Goal: Ask a question: Seek information or help from site administrators or community

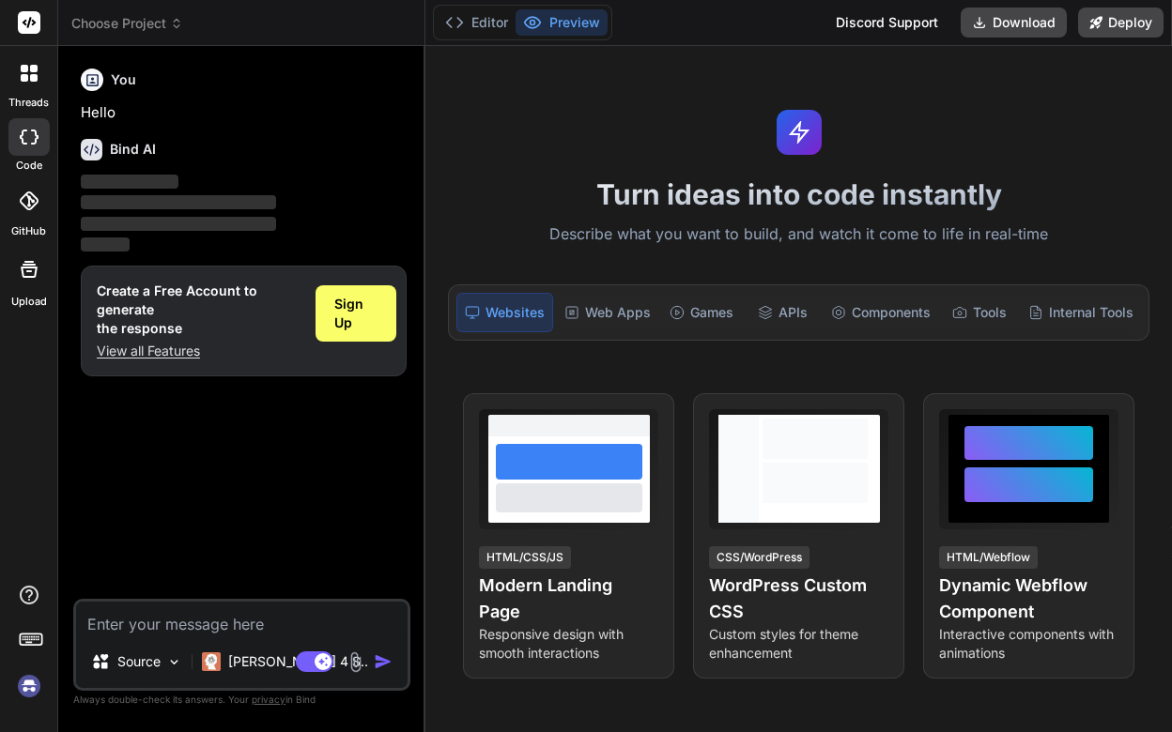
type textarea "x"
click at [353, 326] on span "Sign Up" at bounding box center [355, 314] width 43 height 38
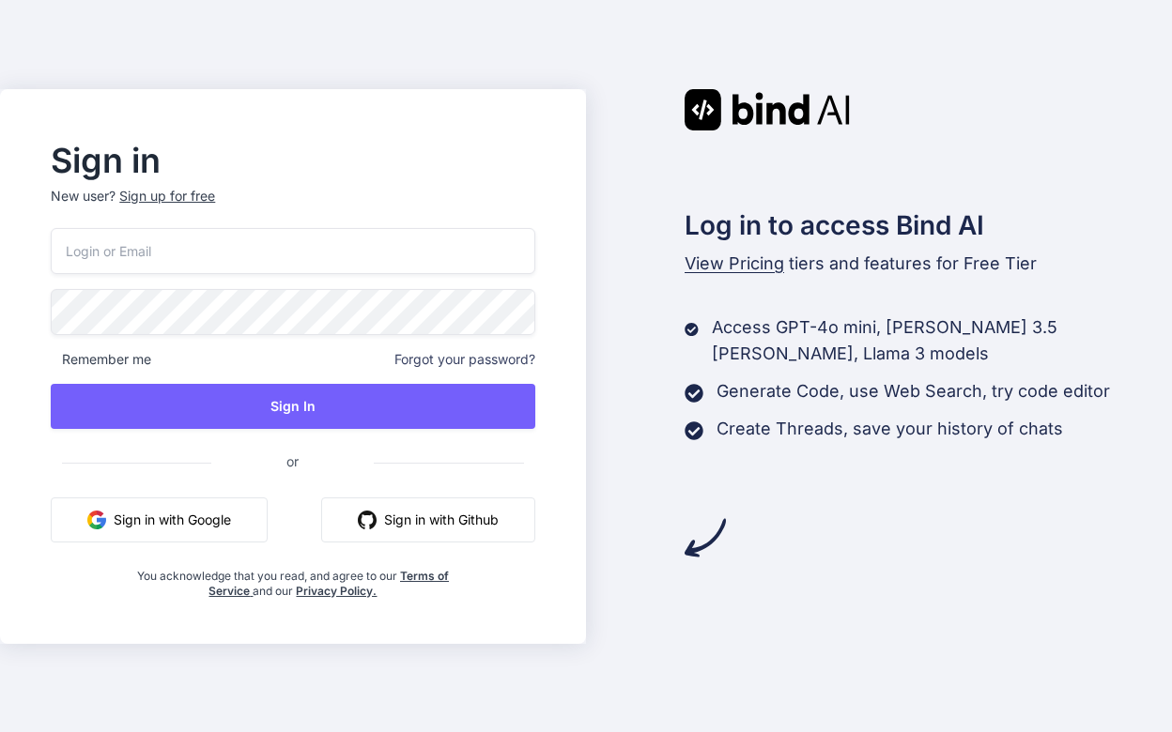
click at [115, 515] on button "Sign in with Google" at bounding box center [159, 520] width 217 height 45
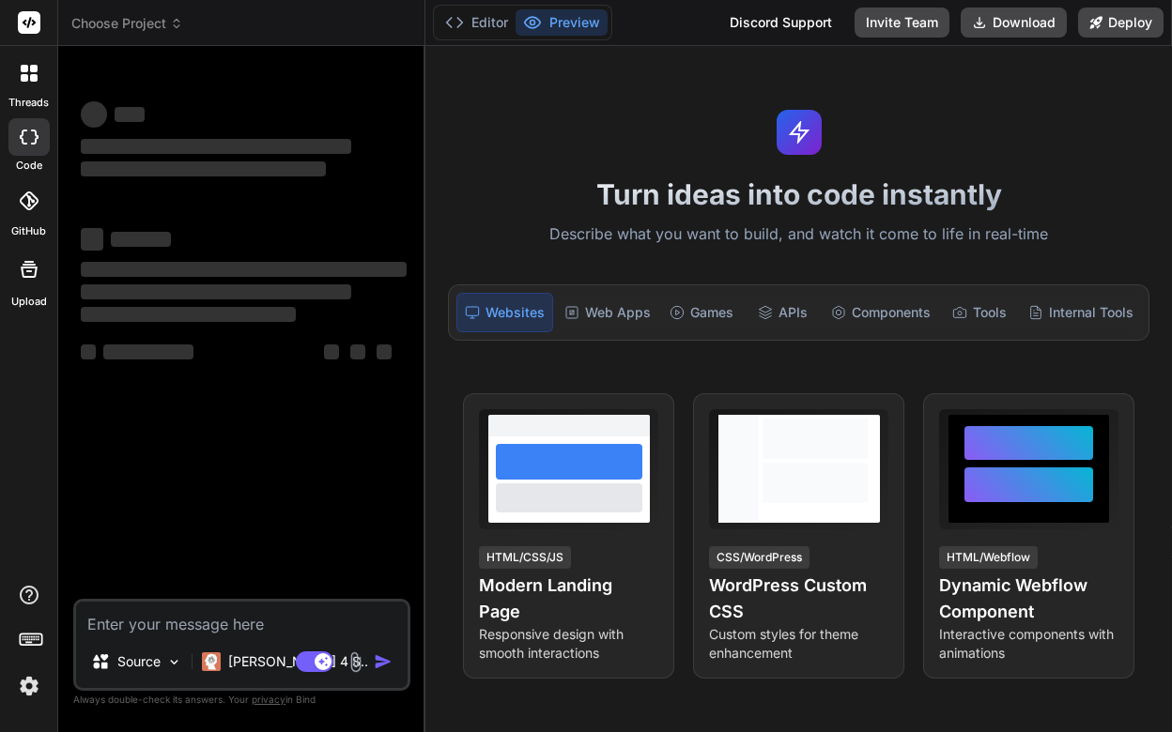
click at [20, 684] on img at bounding box center [29, 686] width 32 height 32
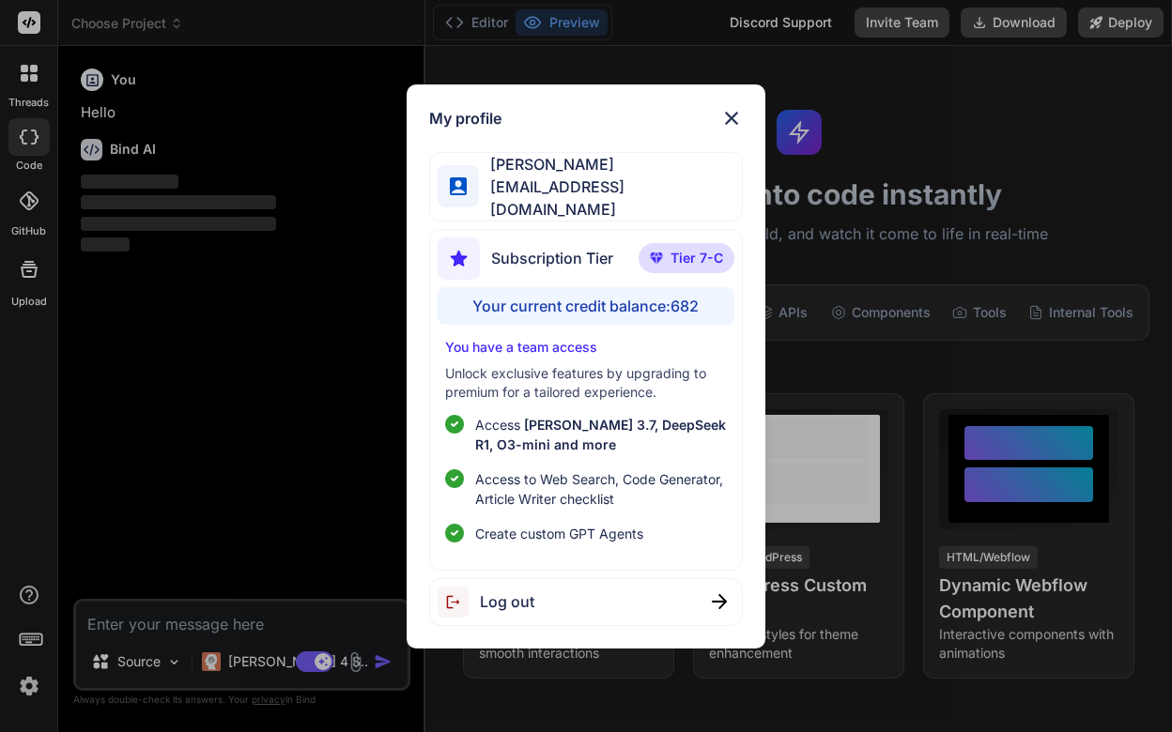
click at [725, 111] on div "My profile Rishab Manepalli manepallirishab@gmail.com Subscription Tier Tier 7-…" at bounding box center [585, 366] width 358 height 564
click at [730, 130] on img at bounding box center [731, 118] width 23 height 23
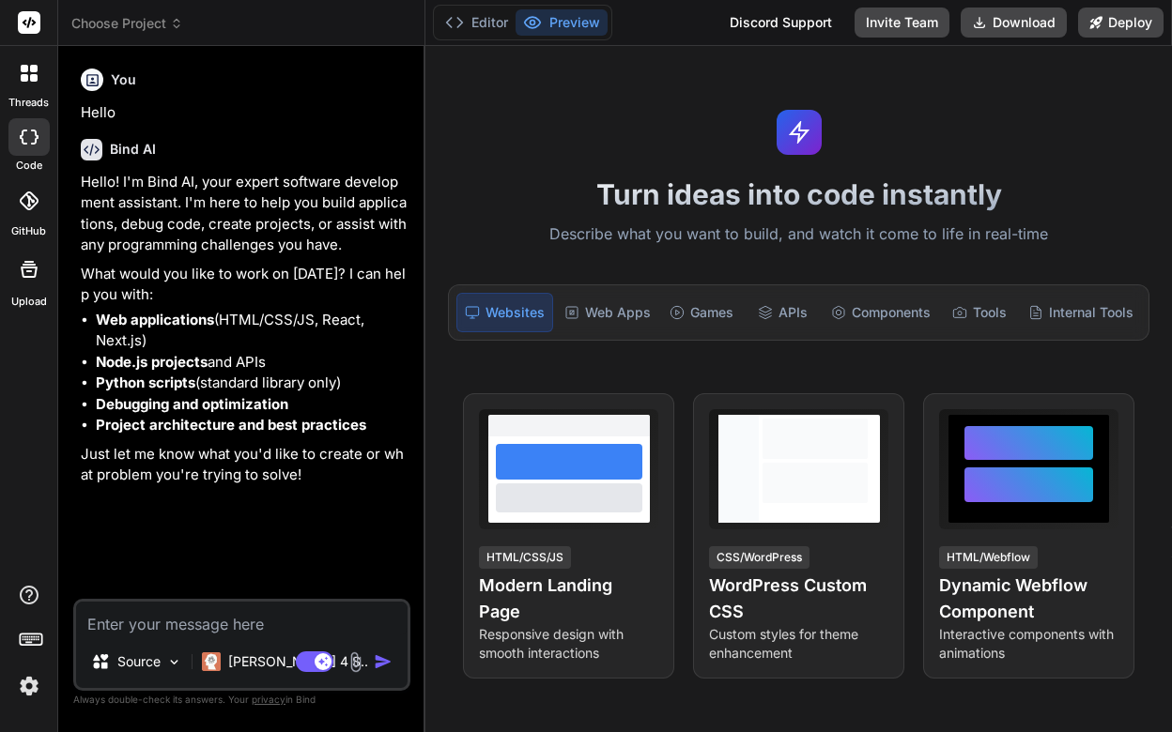
click at [28, 86] on div at bounding box center [28, 73] width 39 height 39
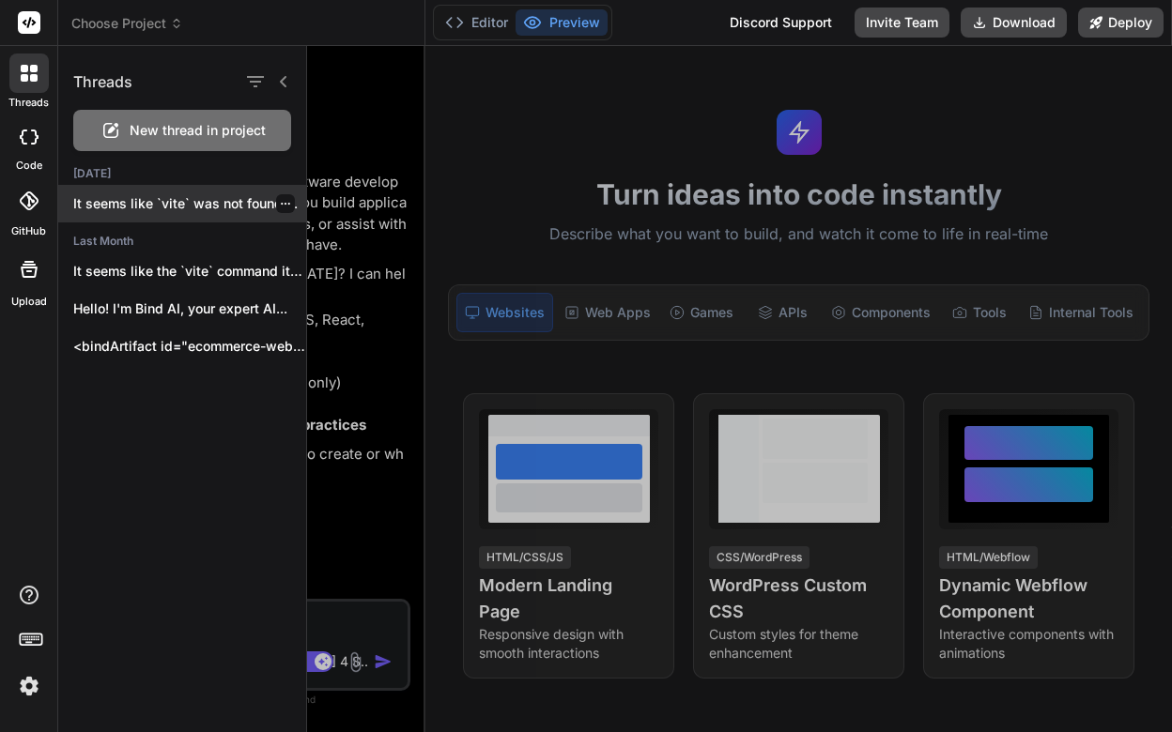
click at [201, 219] on div "It seems like `vite` was not found,..." at bounding box center [182, 204] width 248 height 38
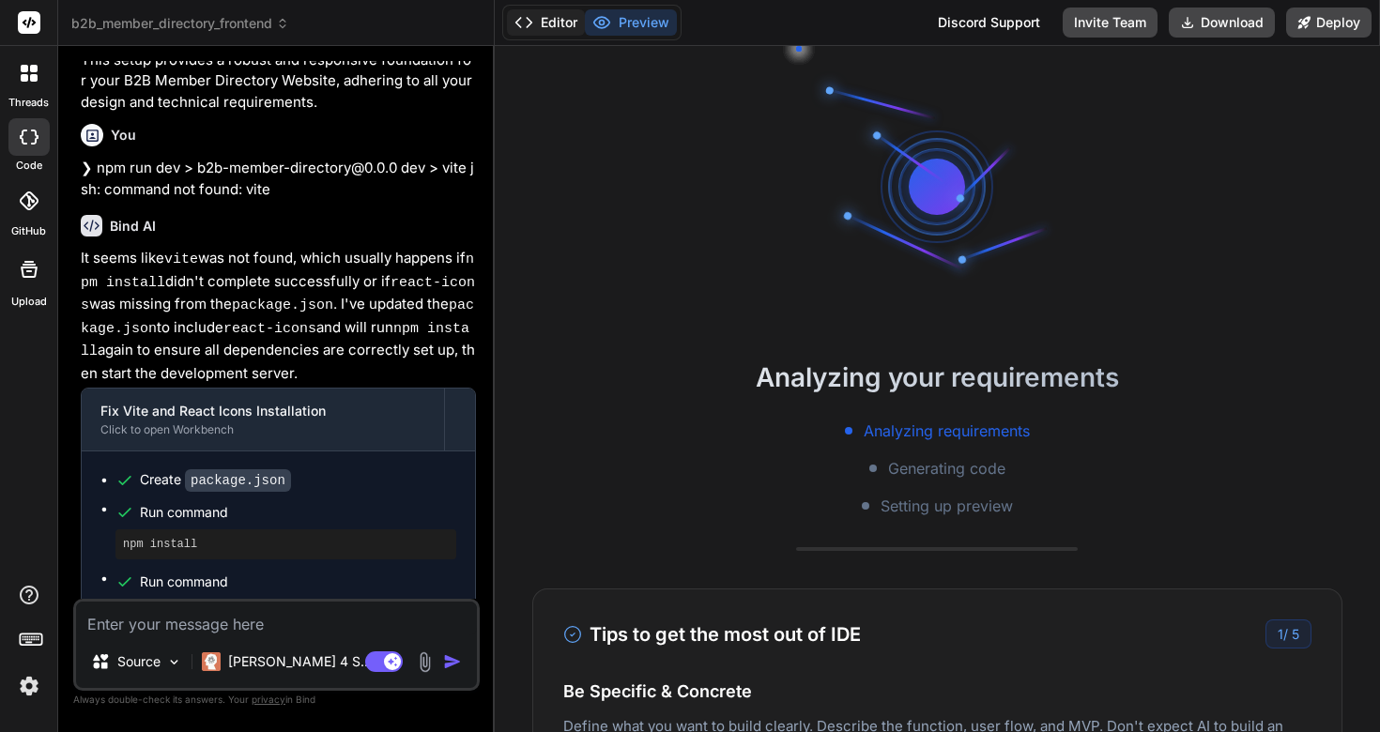
click at [545, 29] on button "Editor" at bounding box center [546, 22] width 78 height 26
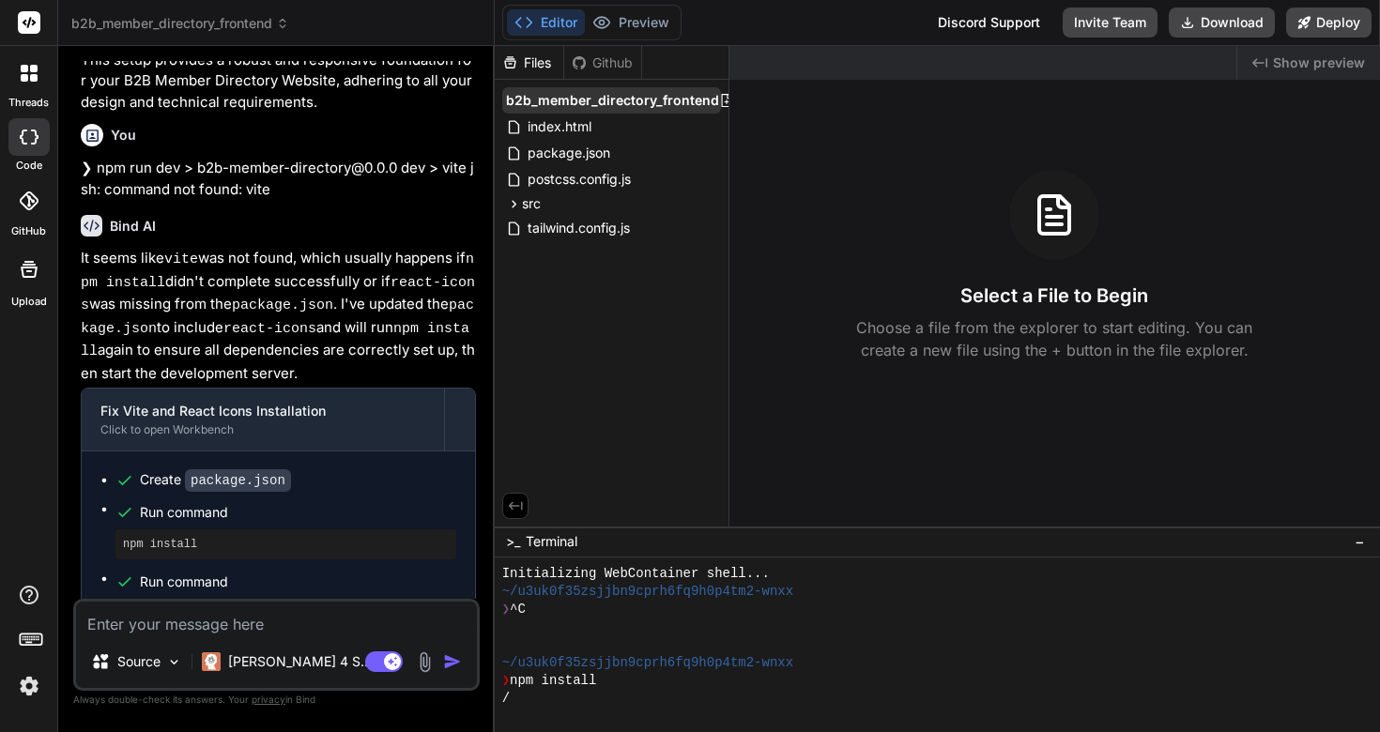
click at [724, 98] on icon at bounding box center [726, 100] width 10 height 13
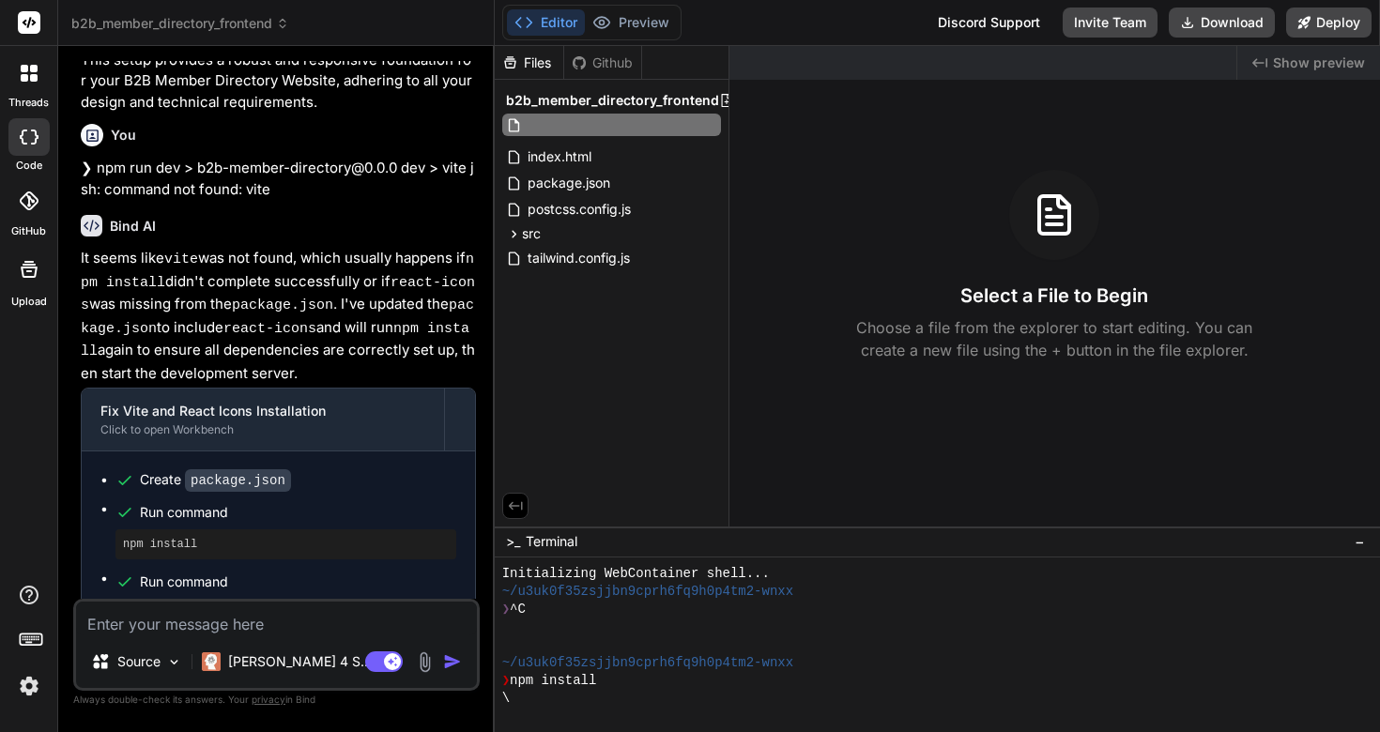
click at [591, 346] on div "Files Github b2b_member_directory_frontend index.html package.json postcss.conf…" at bounding box center [612, 286] width 235 height 481
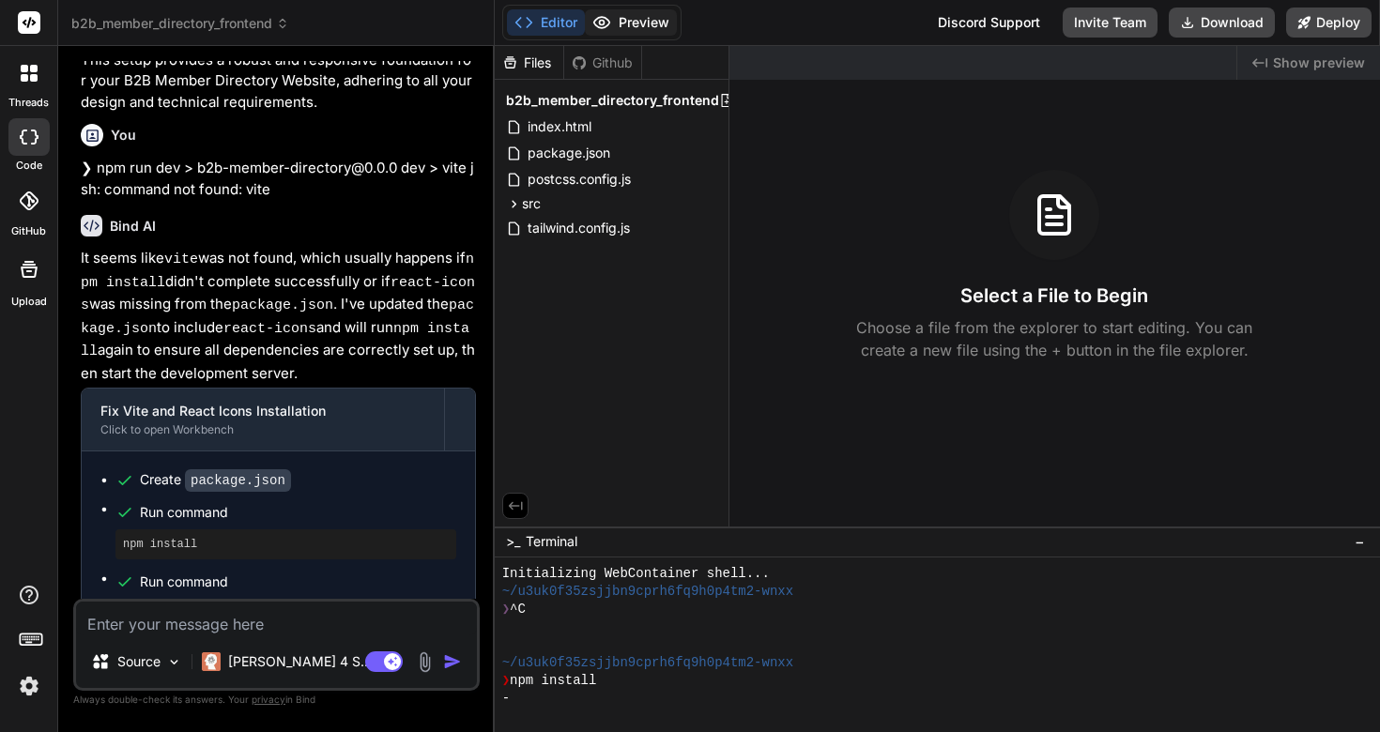
click at [625, 23] on button "Preview" at bounding box center [631, 22] width 92 height 26
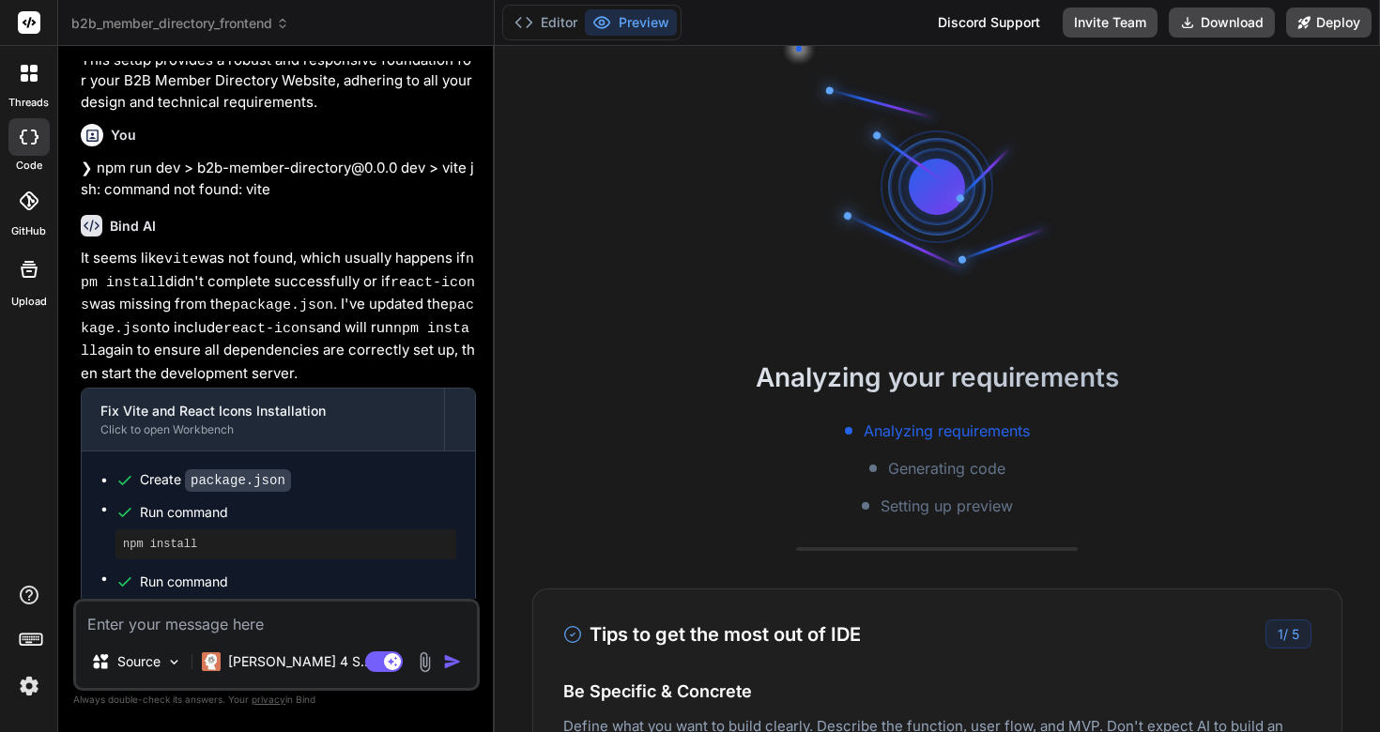
click at [798, 382] on h2 "Analyzing your requirements" at bounding box center [937, 377] width 885 height 39
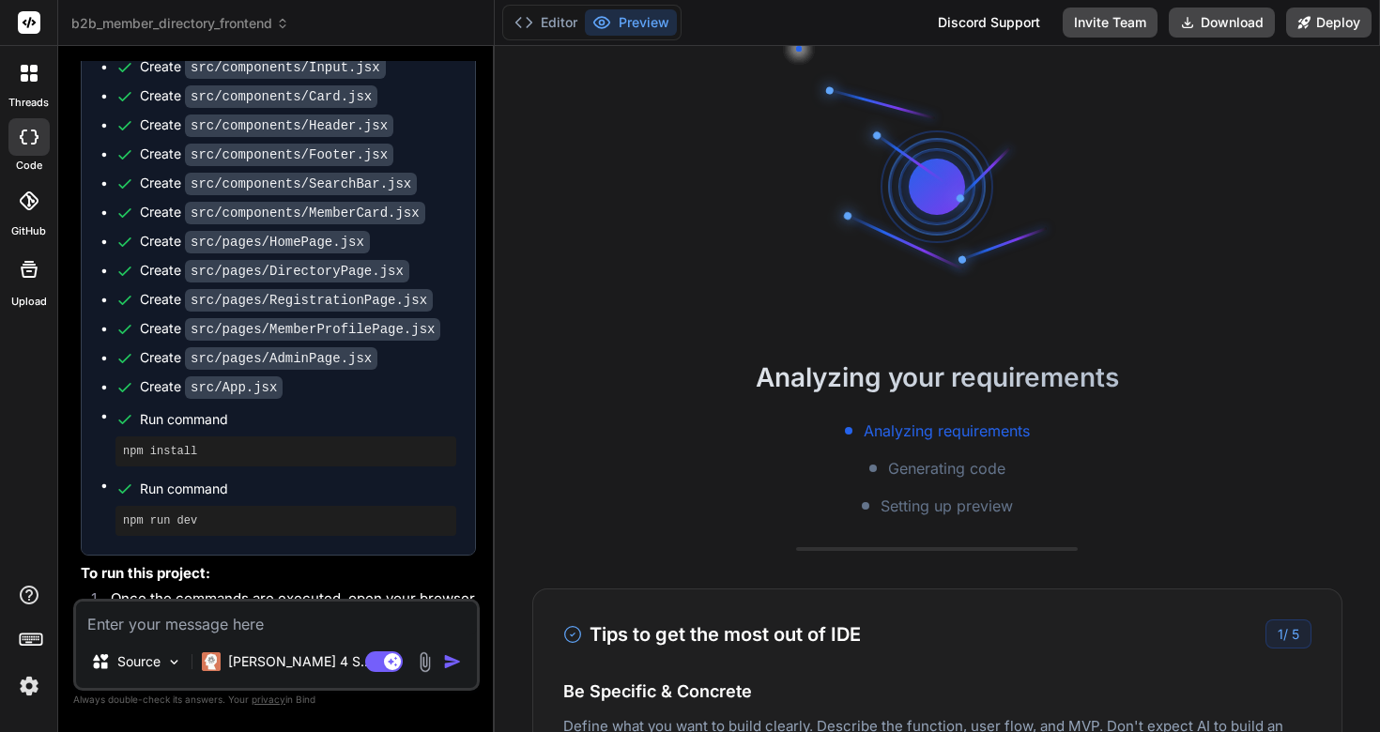
scroll to position [3094, 0]
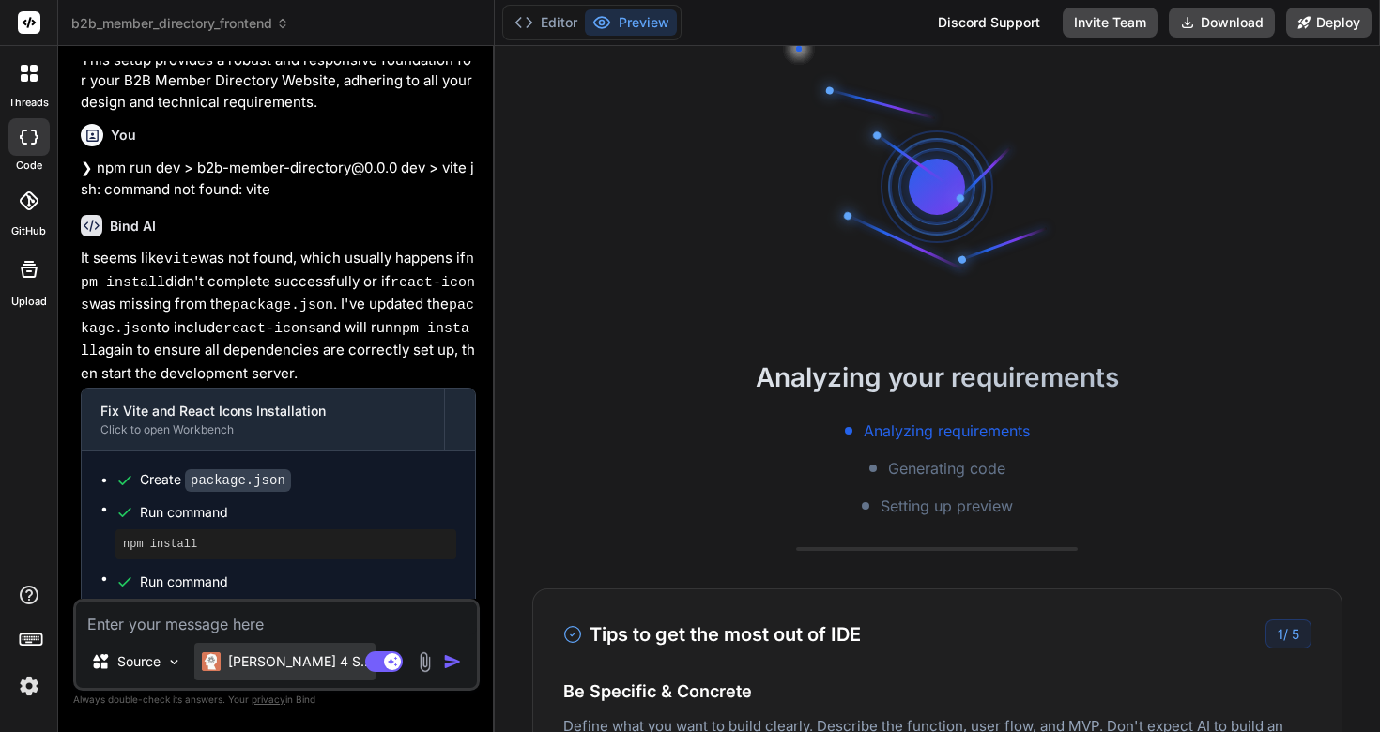
click at [294, 671] on div "[PERSON_NAME] 4 S.." at bounding box center [284, 662] width 181 height 38
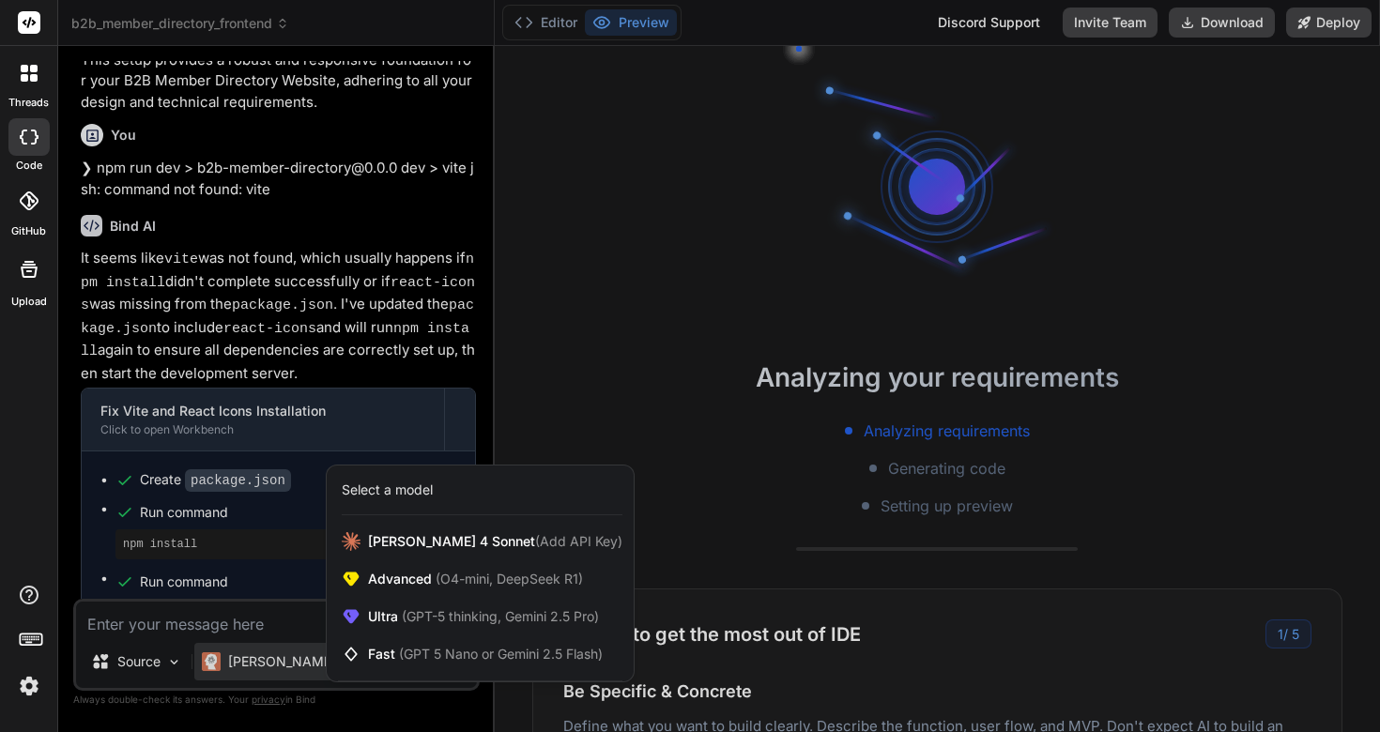
click at [294, 671] on div at bounding box center [690, 366] width 1380 height 732
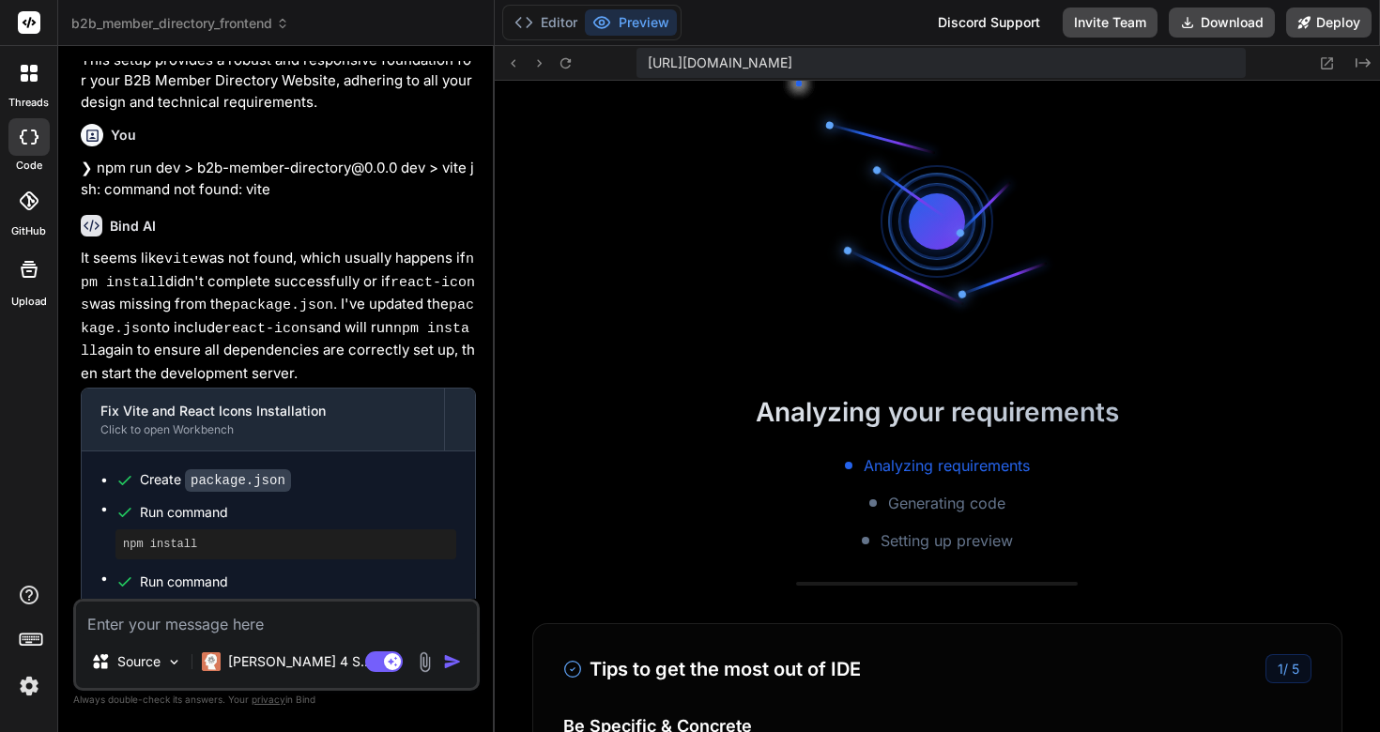
type textarea "x"
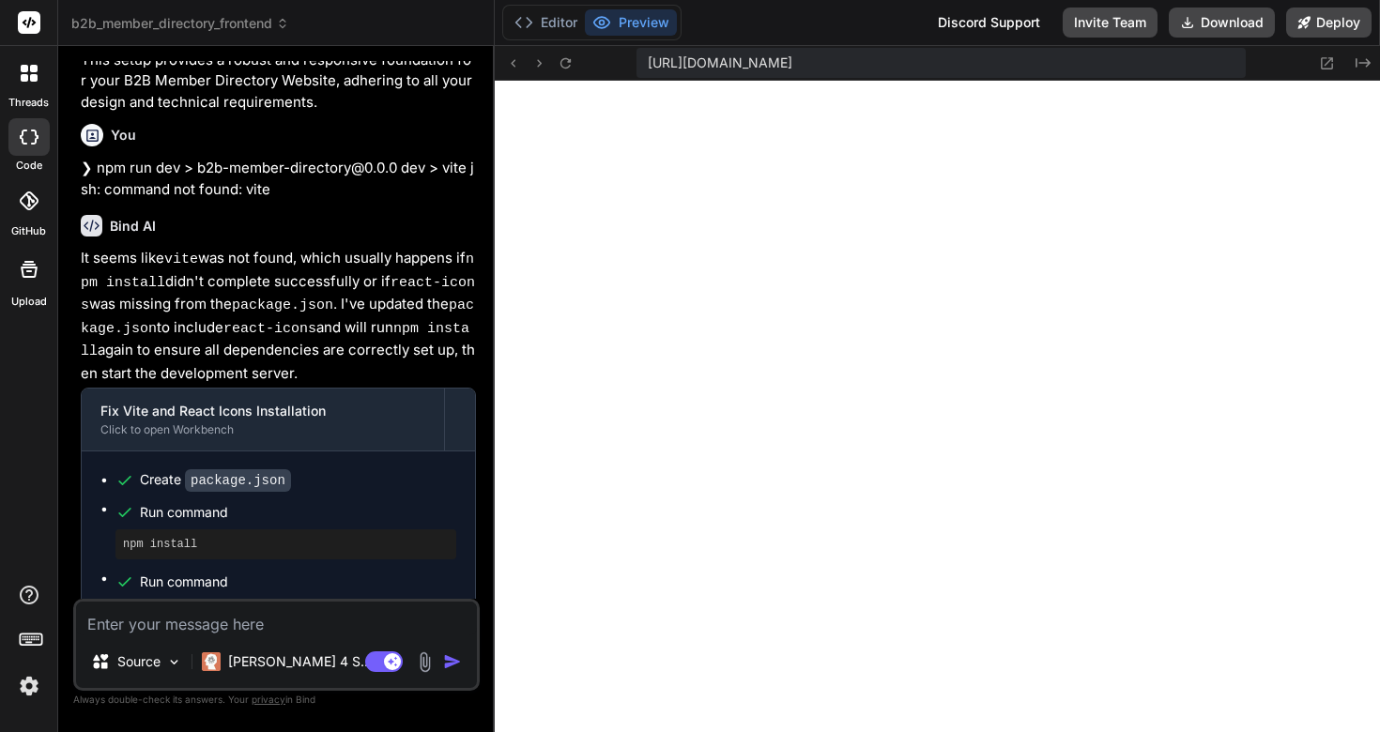
scroll to position [356, 0]
click at [514, 63] on icon at bounding box center [513, 63] width 16 height 16
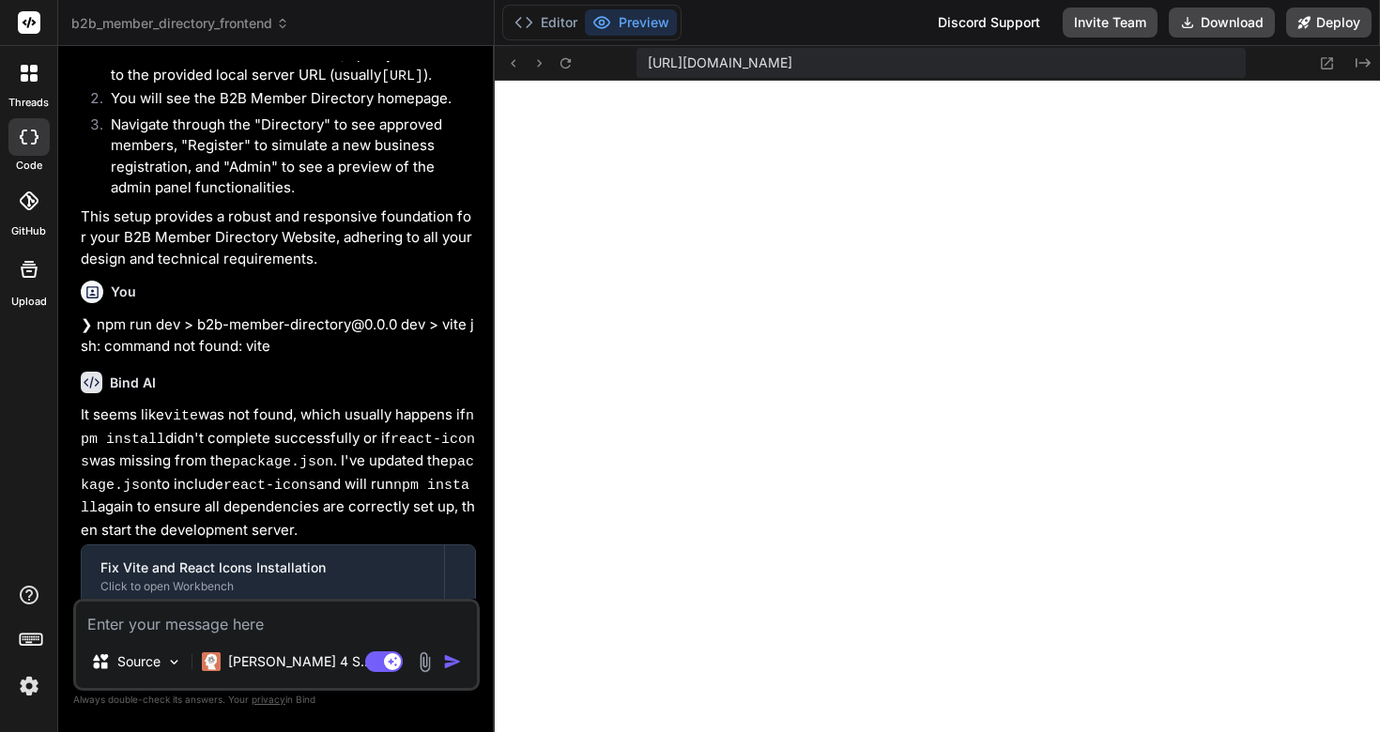
scroll to position [3094, 0]
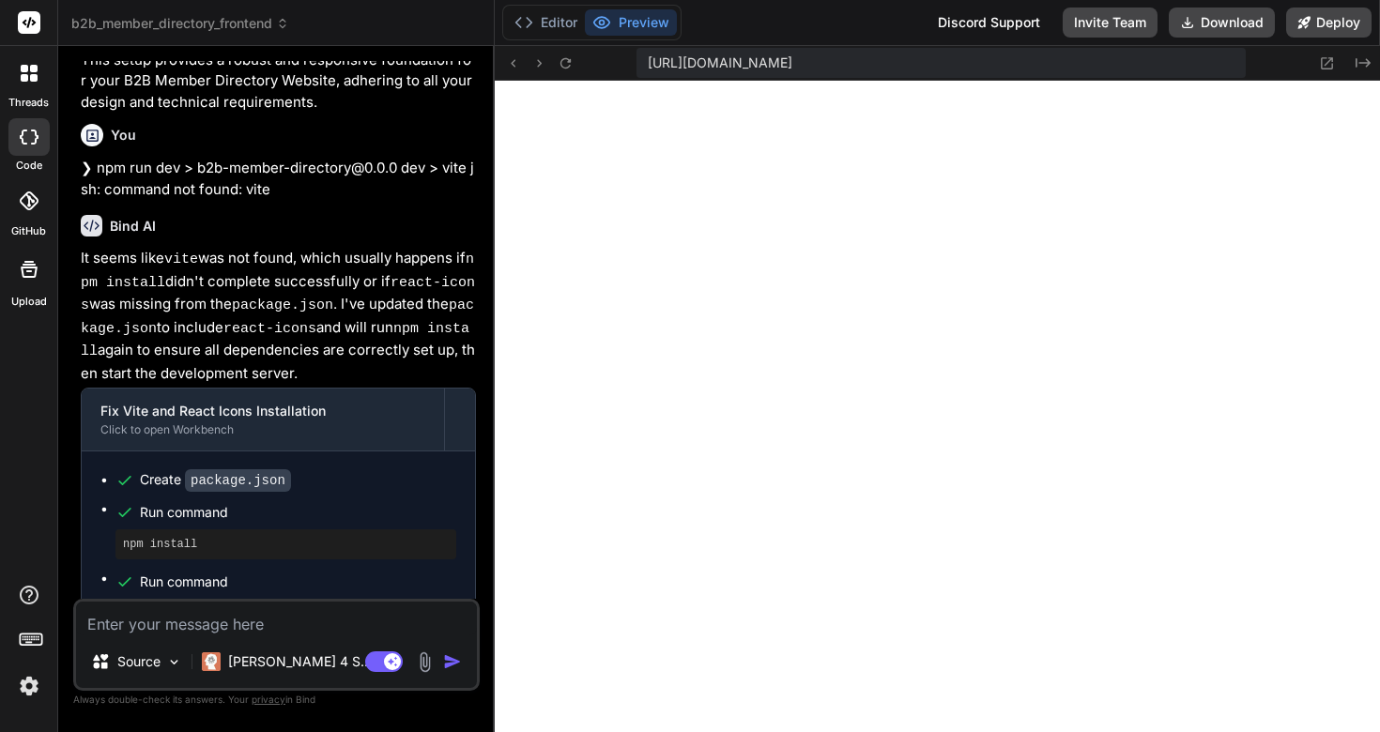
click at [201, 627] on textarea at bounding box center [276, 619] width 401 height 34
type textarea "o"
type textarea "x"
type textarea "ok"
type textarea "x"
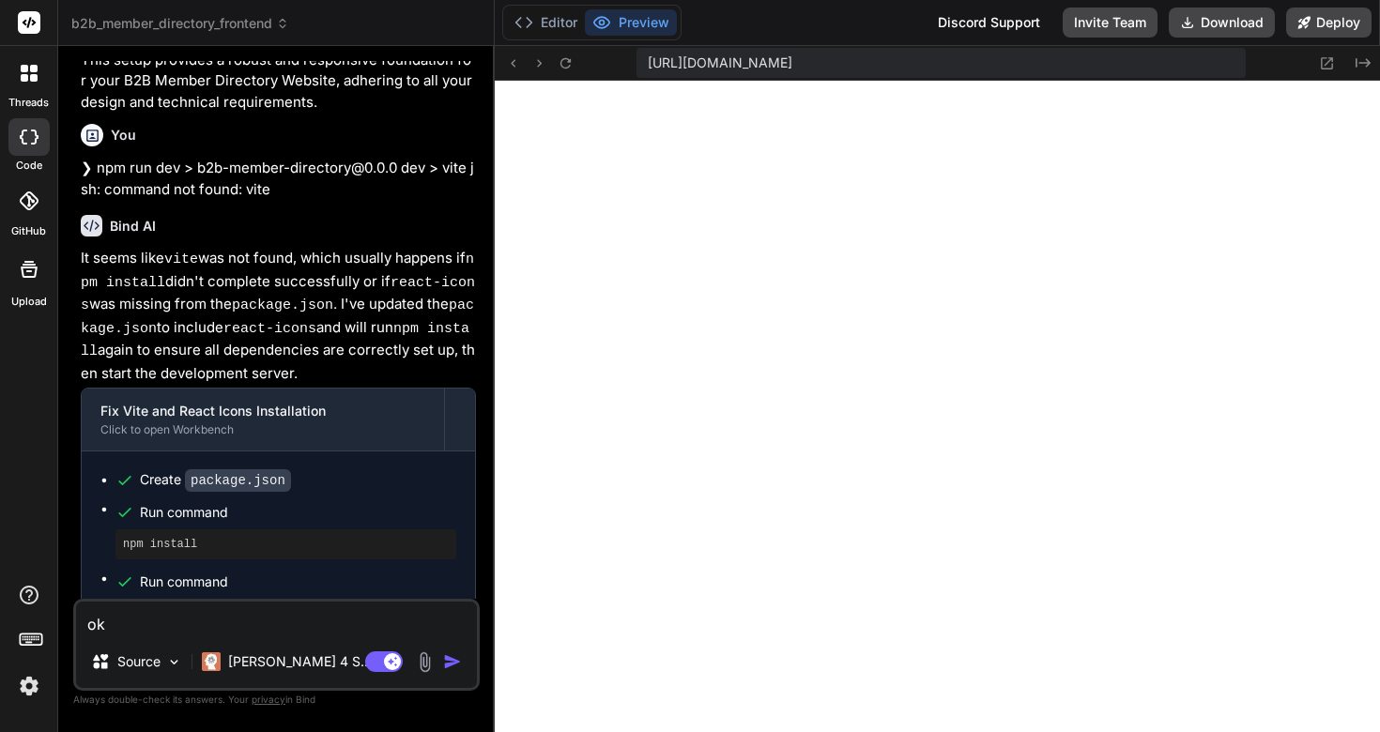
type textarea "ok"
type textarea "x"
type textarea "ok i"
type textarea "x"
type textarea "ok it"
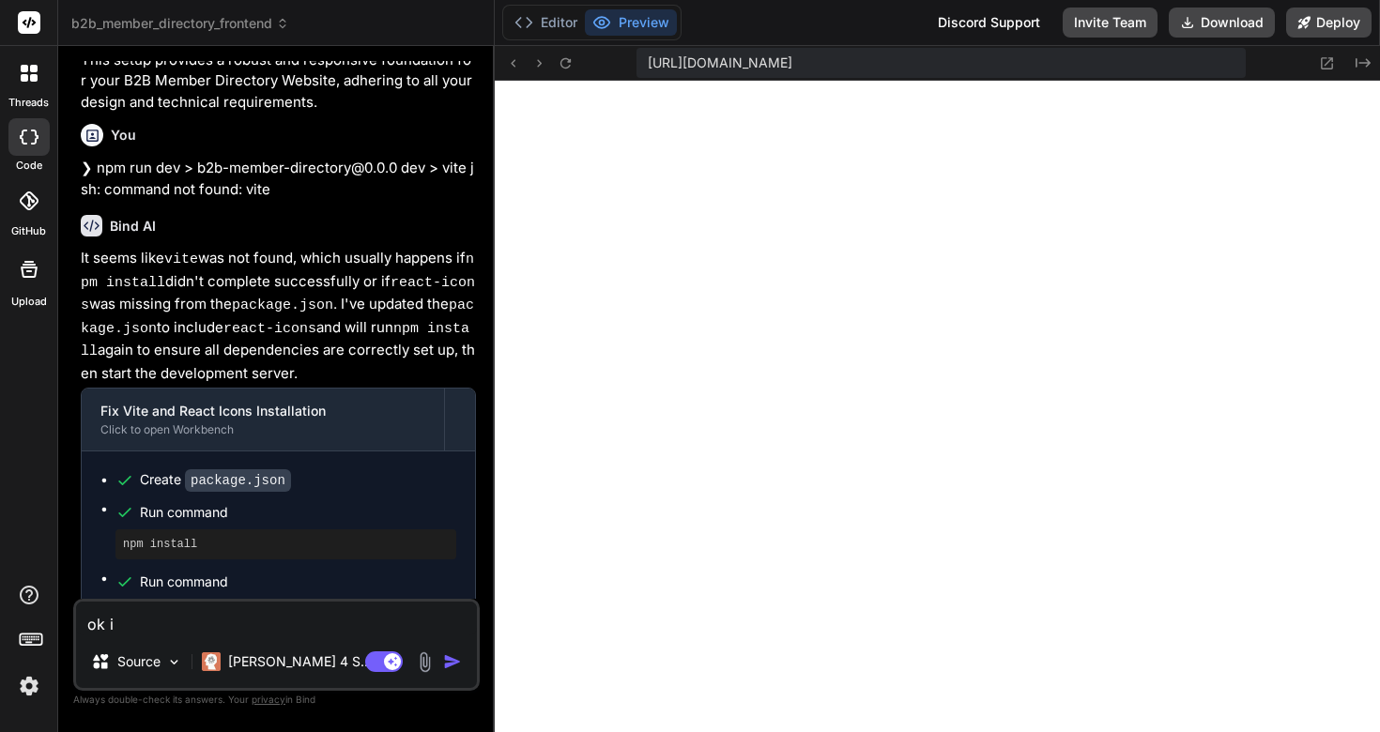
type textarea "x"
type textarea "ok it"
type textarea "x"
type textarea "ok it l"
type textarea "x"
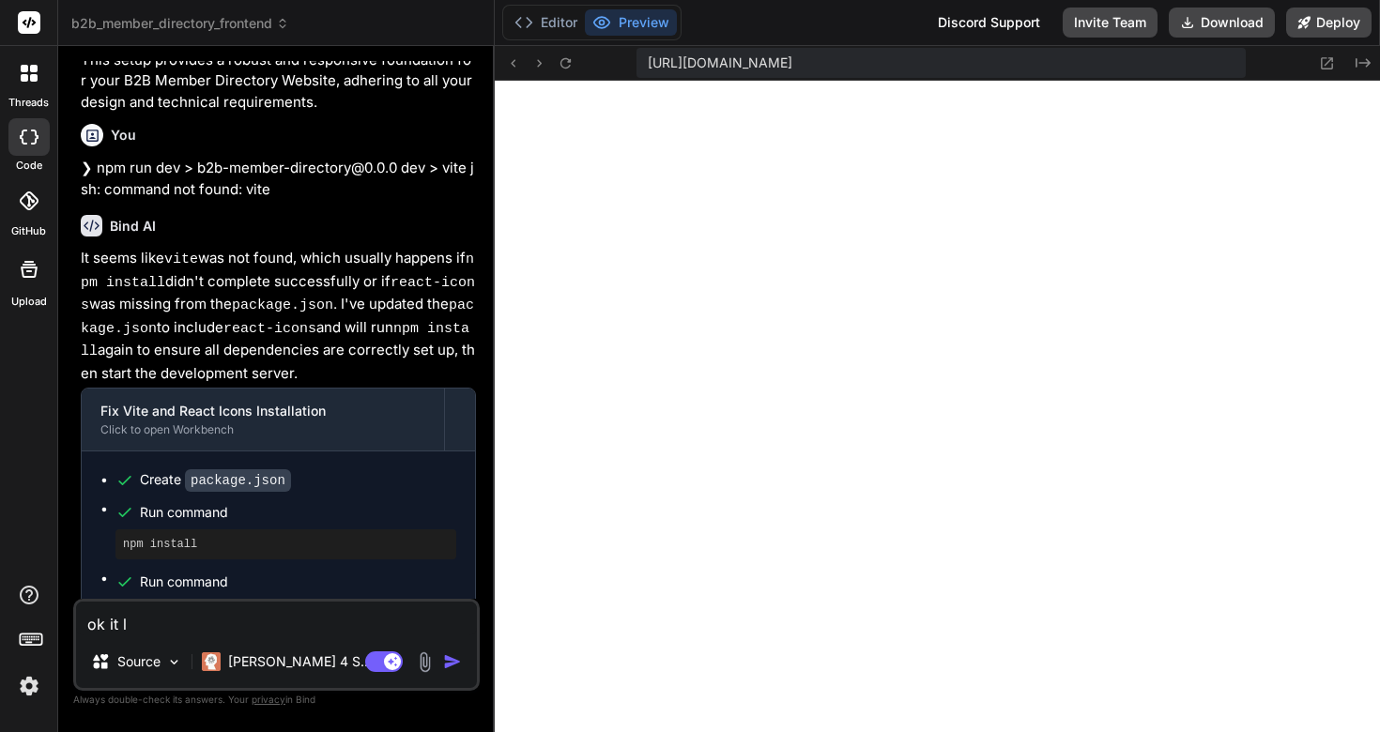
type textarea "ok it lo"
type textarea "x"
type textarea "ok it loo"
type textarea "x"
type textarea "ok it look"
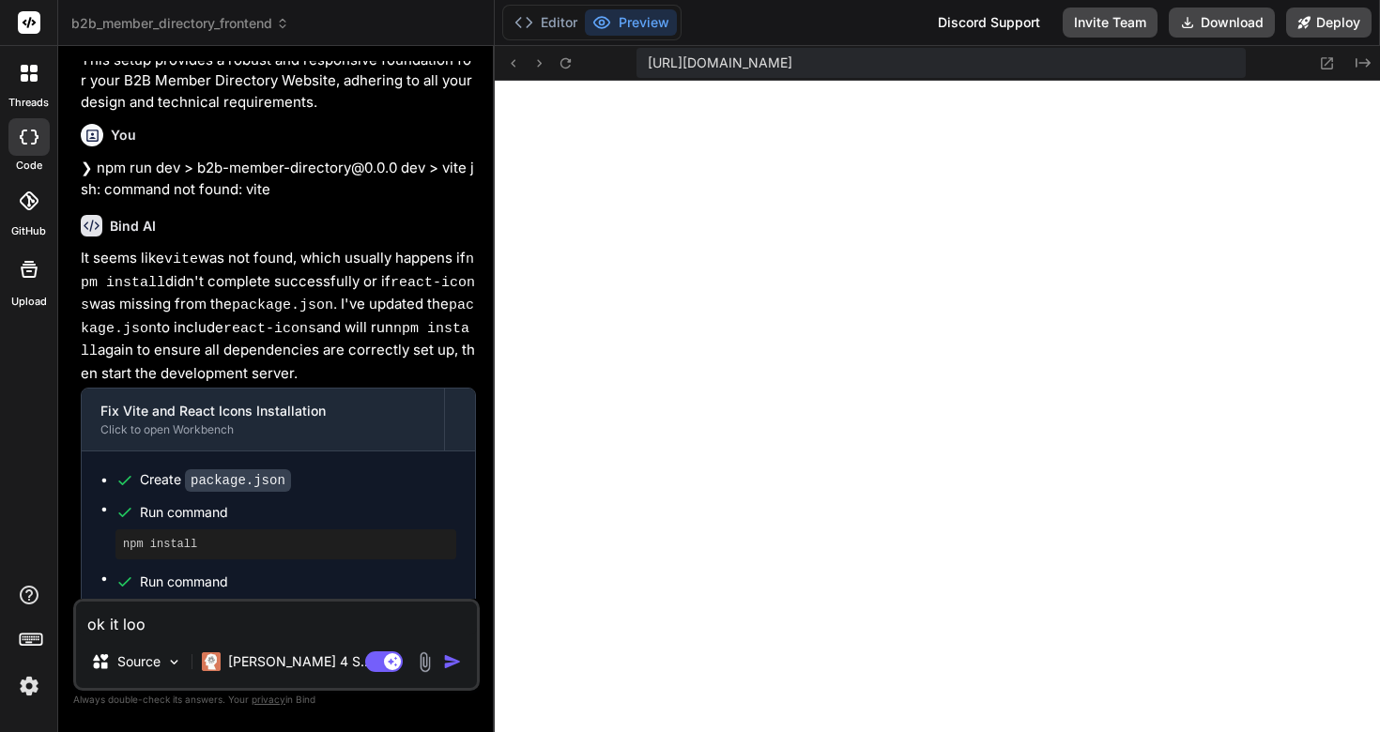
type textarea "x"
type textarea "ok it looks"
type textarea "x"
type textarea "ok it looks"
type textarea "x"
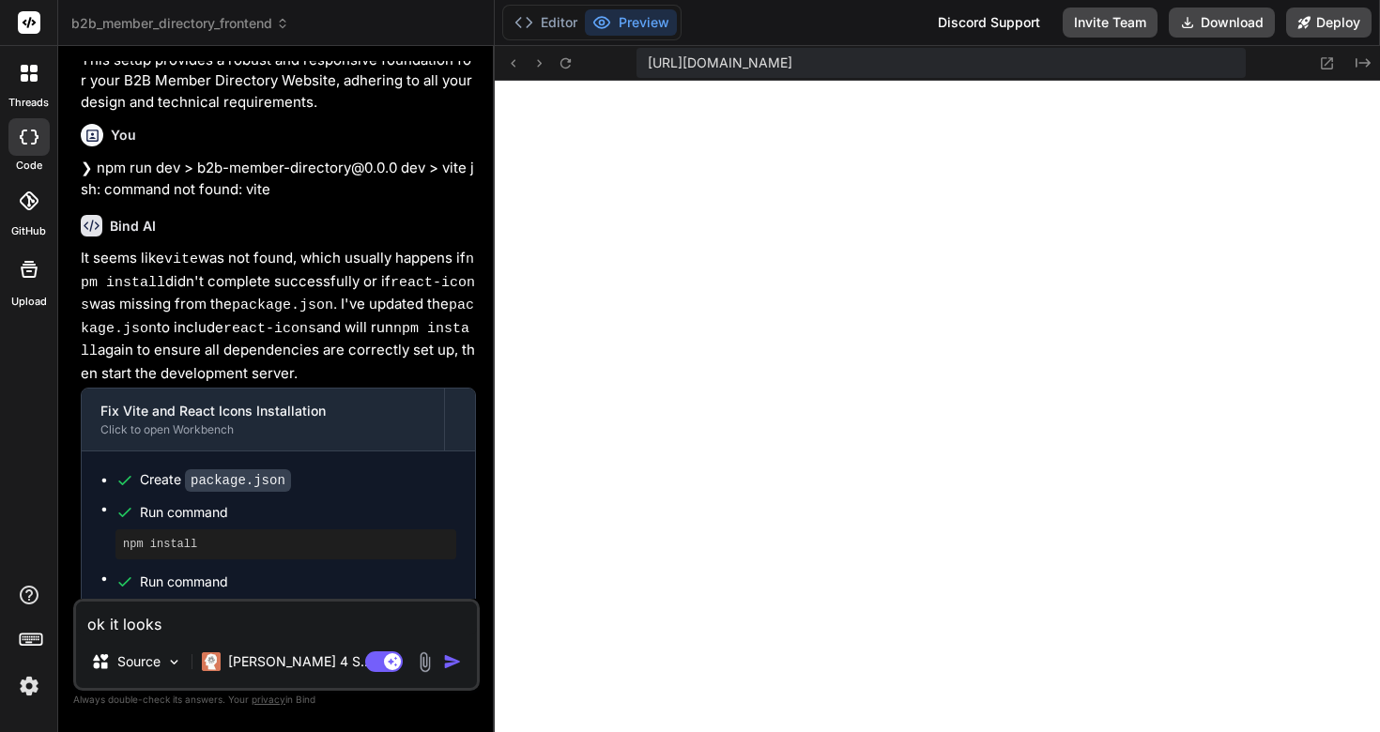
type textarea "ok it looks g"
type textarea "x"
type textarea "ok it looks gr"
type textarea "x"
type textarea "ok it looks gre"
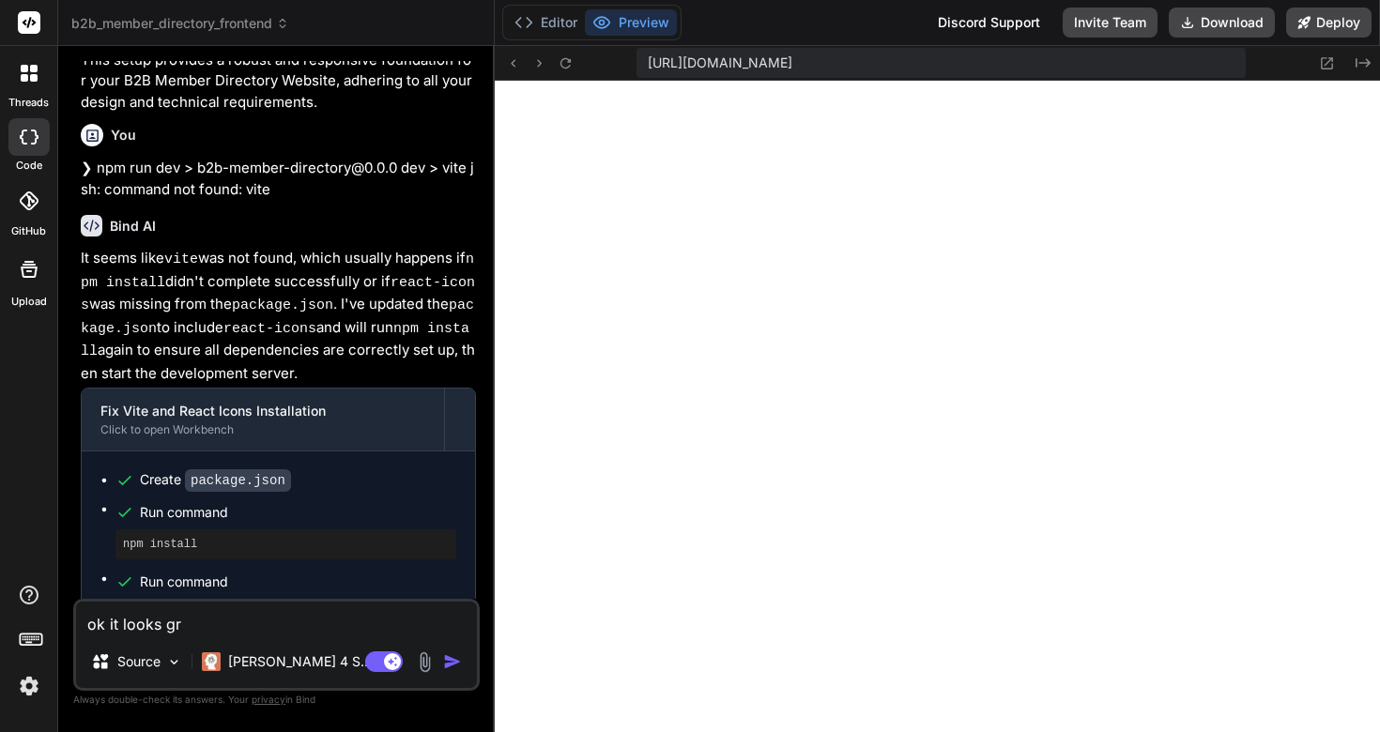
type textarea "x"
type textarea "ok it looks grer"
type textarea "x"
type textarea "ok it looks gre"
type textarea "x"
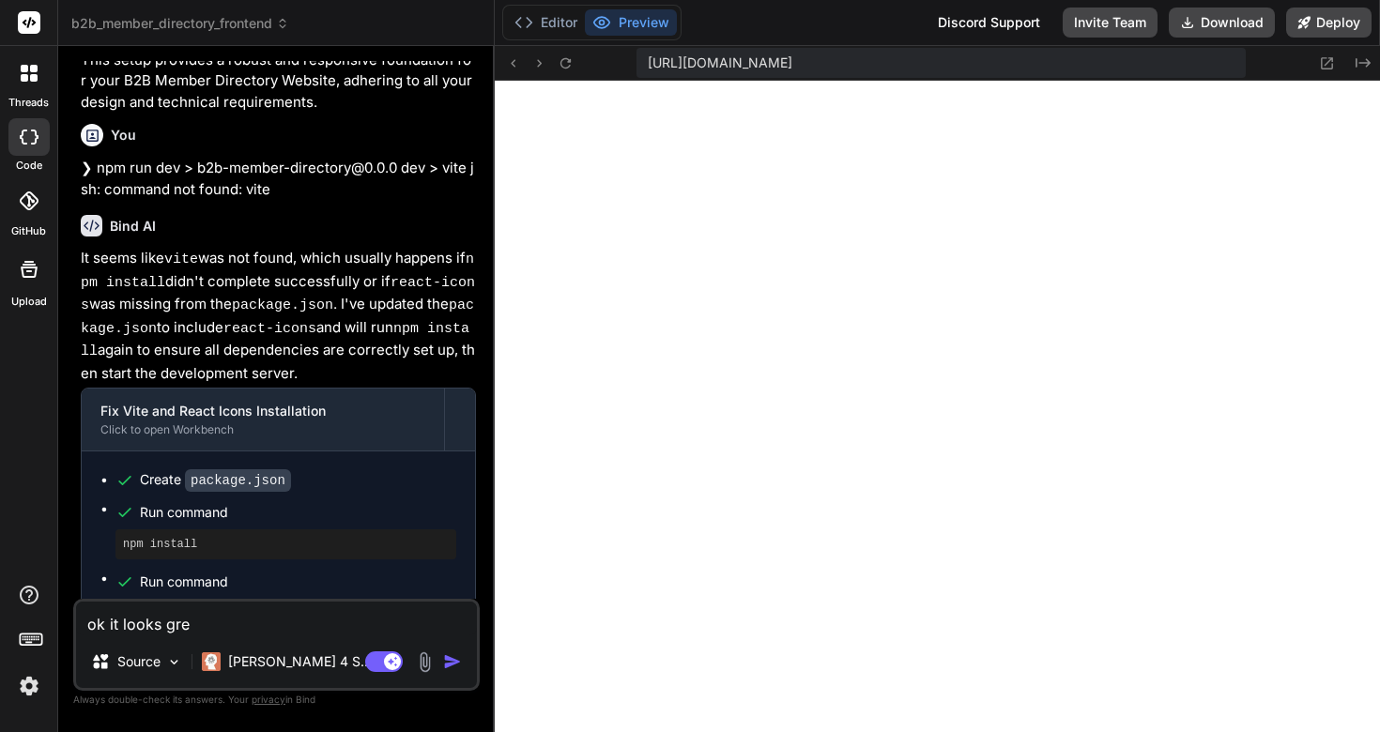
type textarea "ok it looks gr"
type textarea "x"
type textarea "ok it looks gre"
type textarea "x"
type textarea "ok it looks grea"
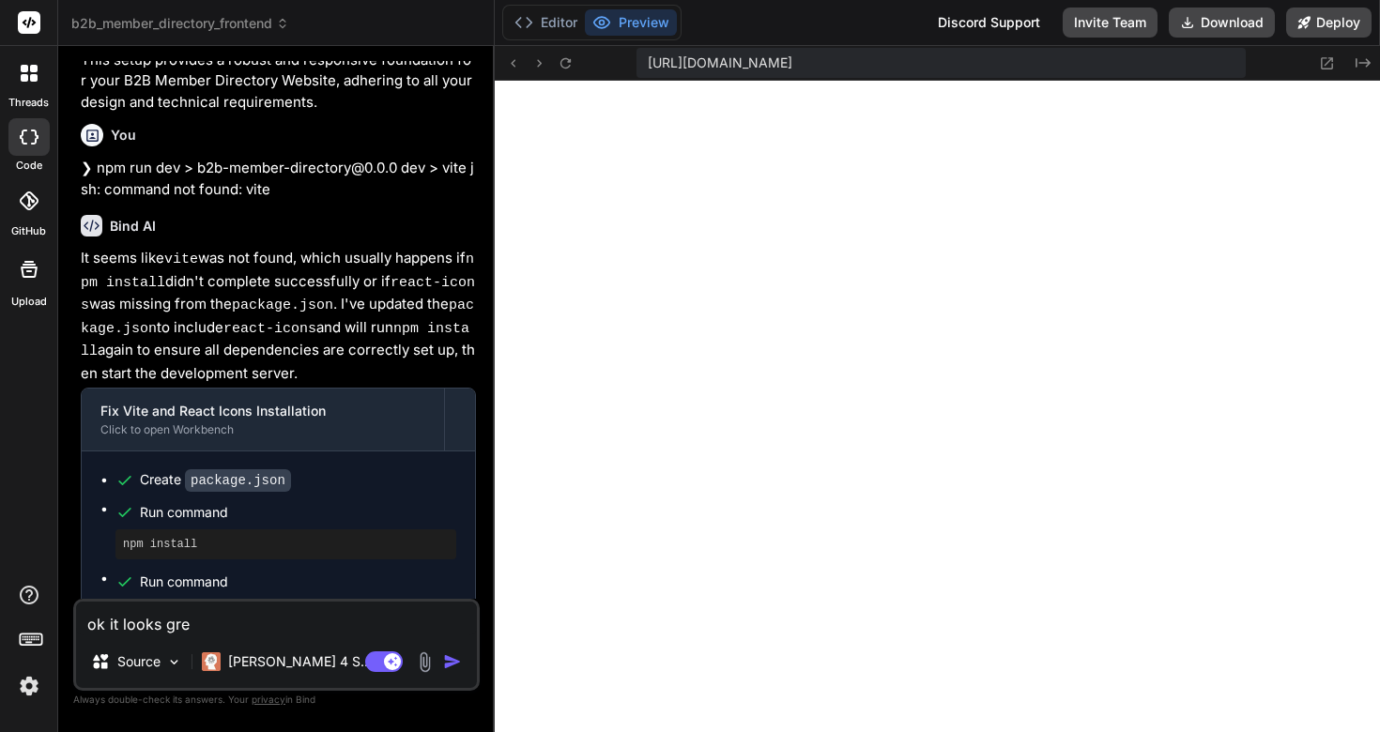
type textarea "x"
type textarea "ok it looks great"
type textarea "x"
type textarea "ok it looks great"
type textarea "x"
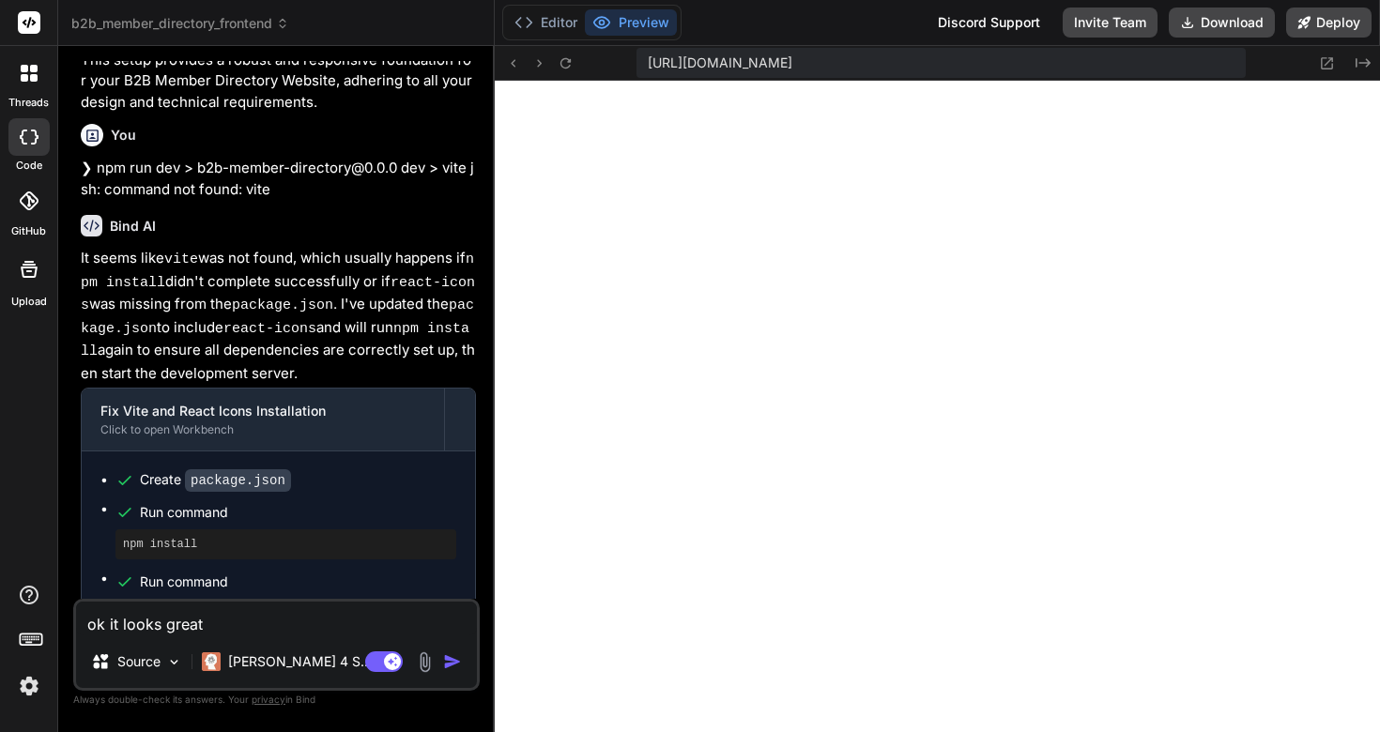
type textarea "ok it looks great b"
type textarea "x"
type textarea "ok it looks great bu"
type textarea "x"
type textarea "ok it looks great but"
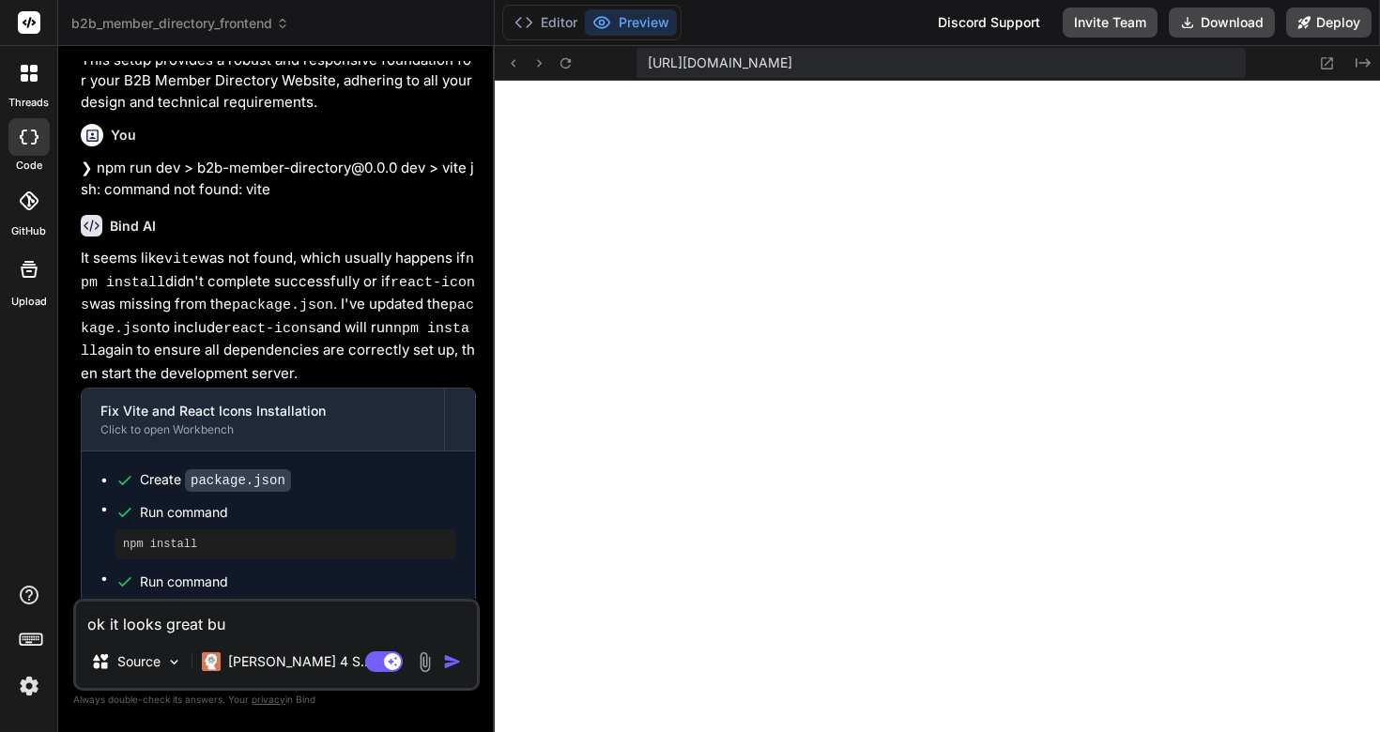
type textarea "x"
type textarea "ok it looks great but"
type textarea "x"
type textarea "ok it looks great but i"
type textarea "x"
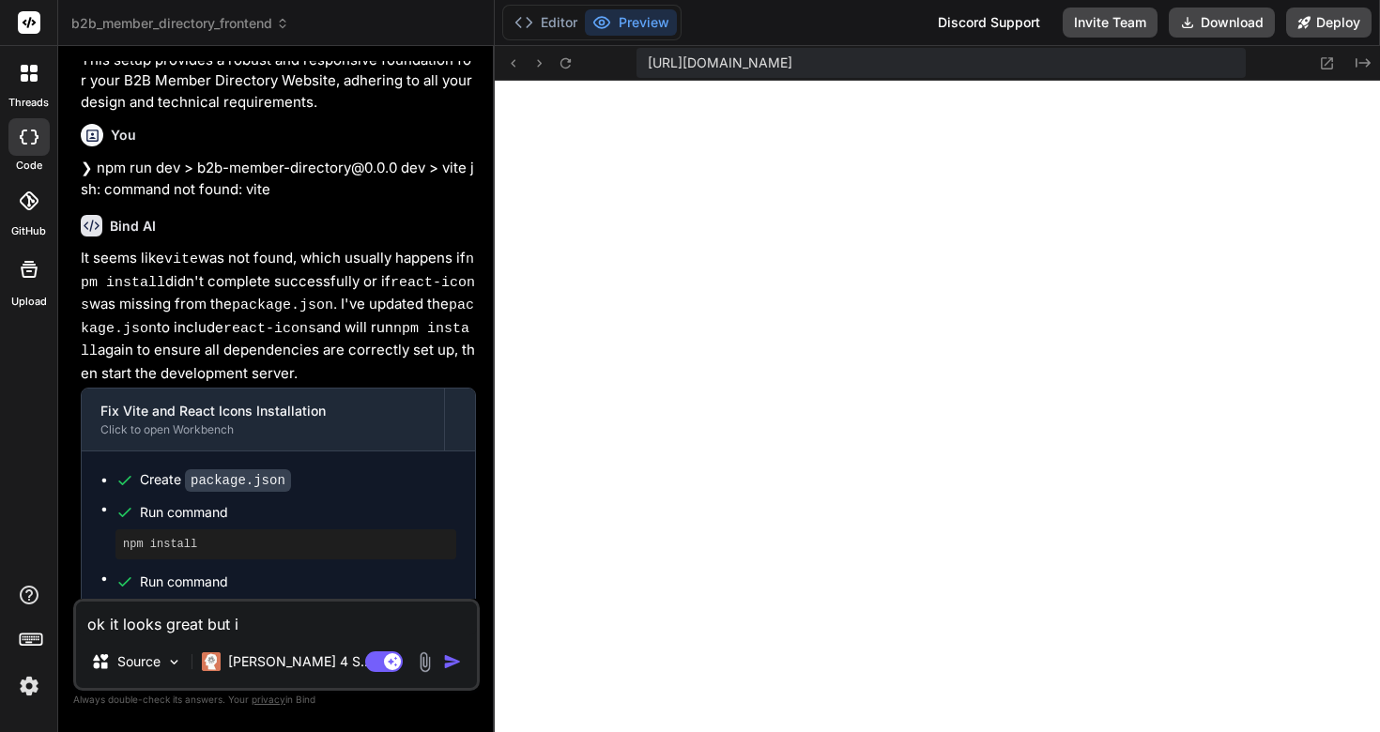
type textarea "ok it looks great but i"
type textarea "x"
type textarea "ok it looks great but i a"
type textarea "x"
type textarea "ok it looks great but i al"
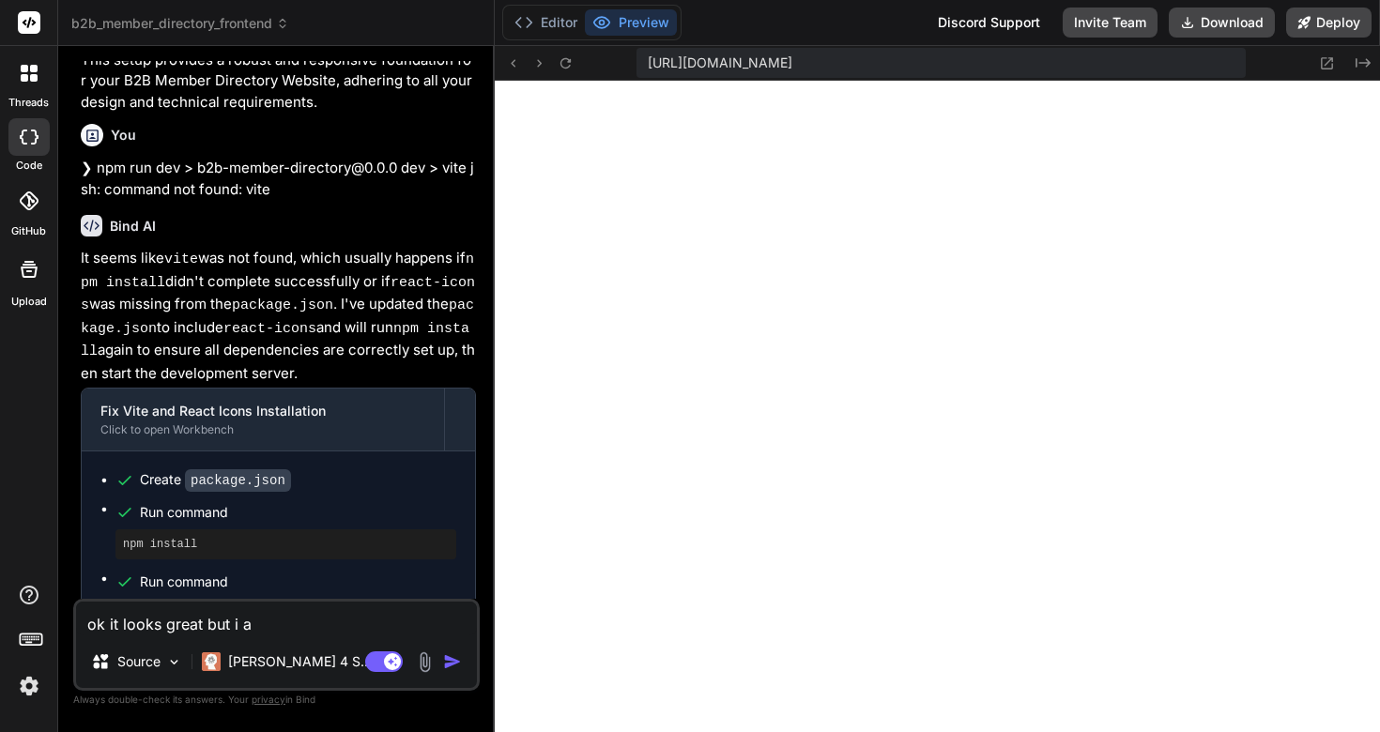
type textarea "x"
type textarea "ok it looks great but i als"
type textarea "x"
type textarea "ok it looks great but i also"
type textarea "x"
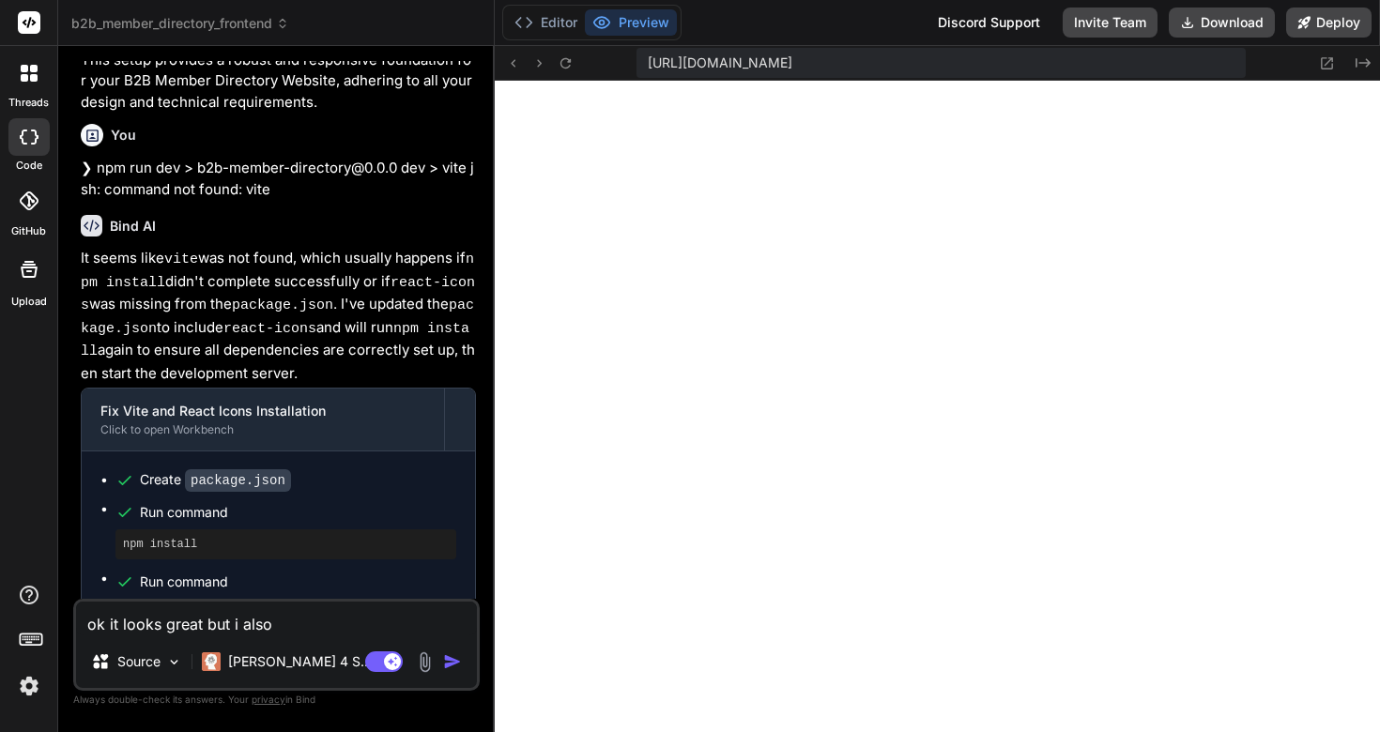
type textarea "ok it looks great but i also"
type textarea "x"
type textarea "ok it looks great but i also w"
type textarea "x"
type textarea "ok it looks great but i also wa"
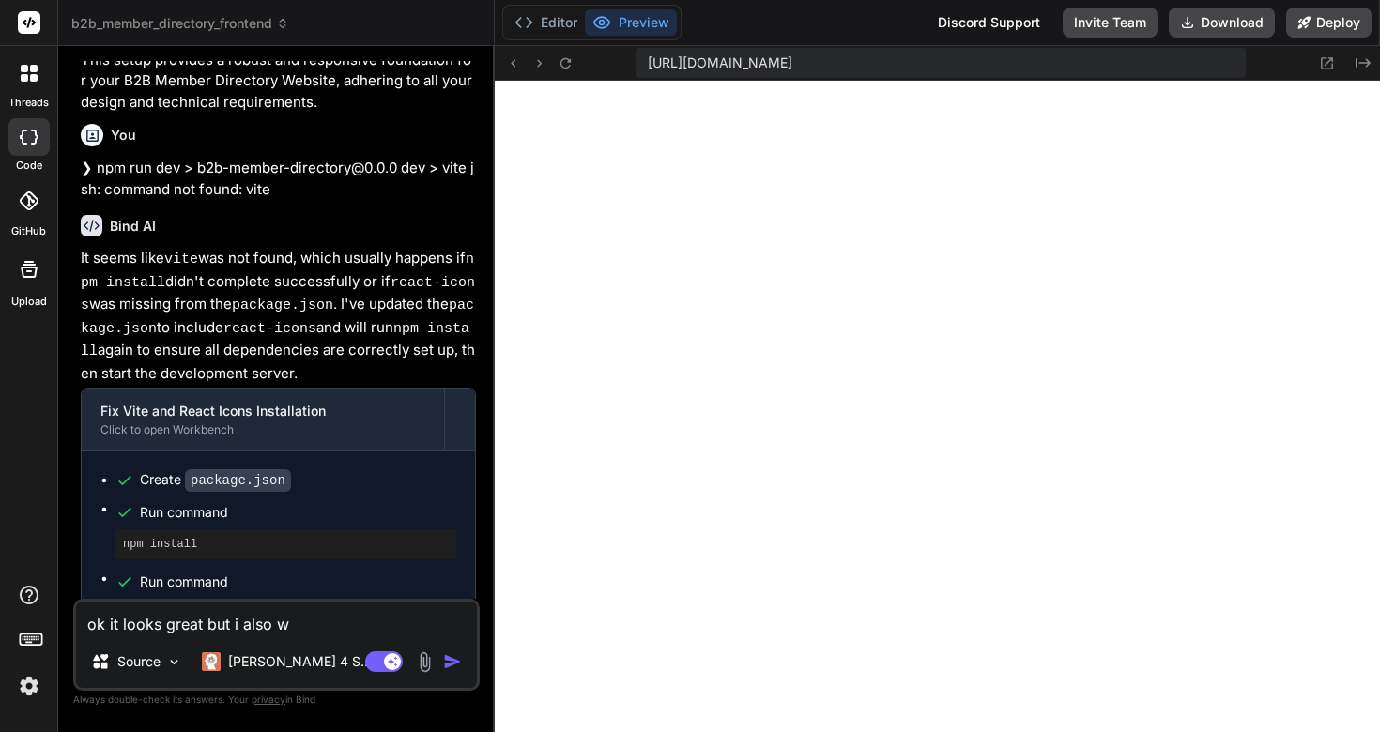
type textarea "x"
type textarea "ok it looks great but i also wan"
type textarea "x"
type textarea "ok it looks great but i also want"
type textarea "x"
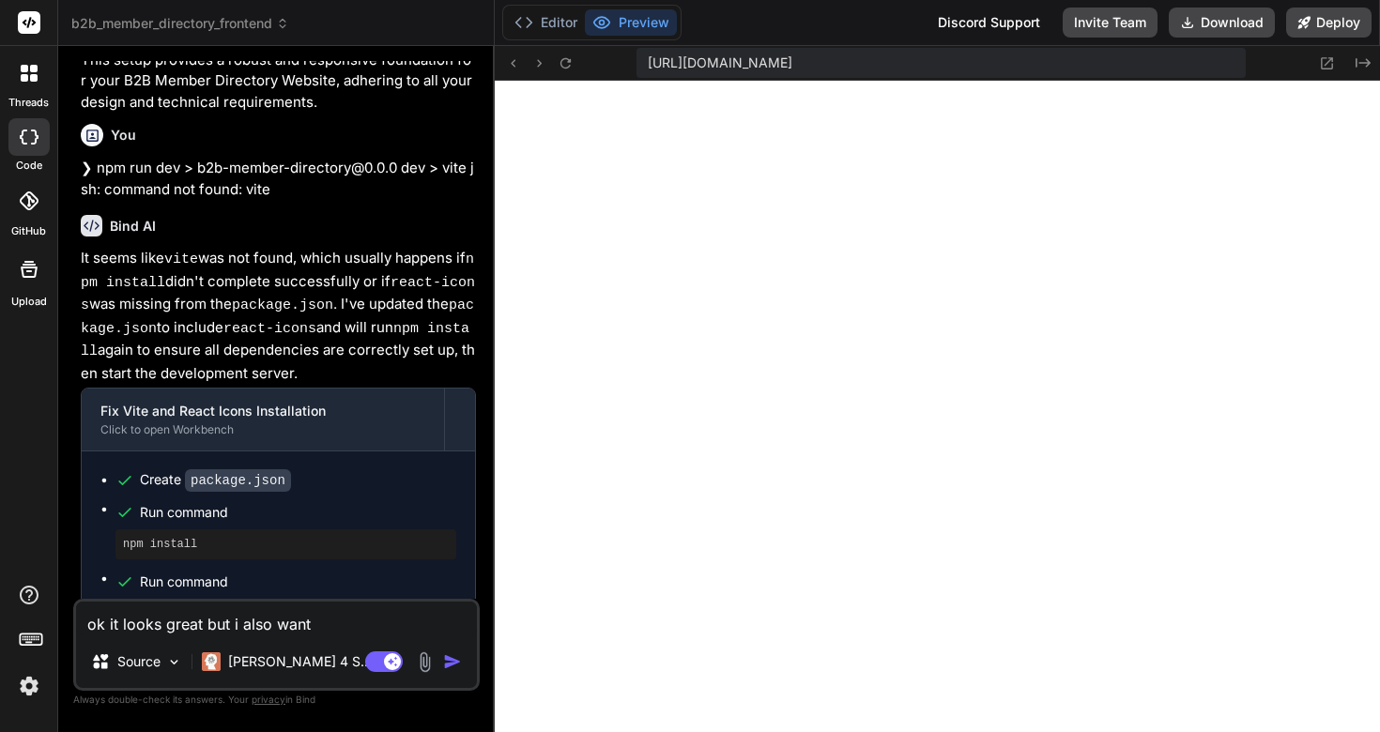
type textarea "ok it looks great but i also want"
type textarea "x"
type textarea "ok it looks great but i also want y"
type textarea "x"
type textarea "ok it looks great but i also want yo"
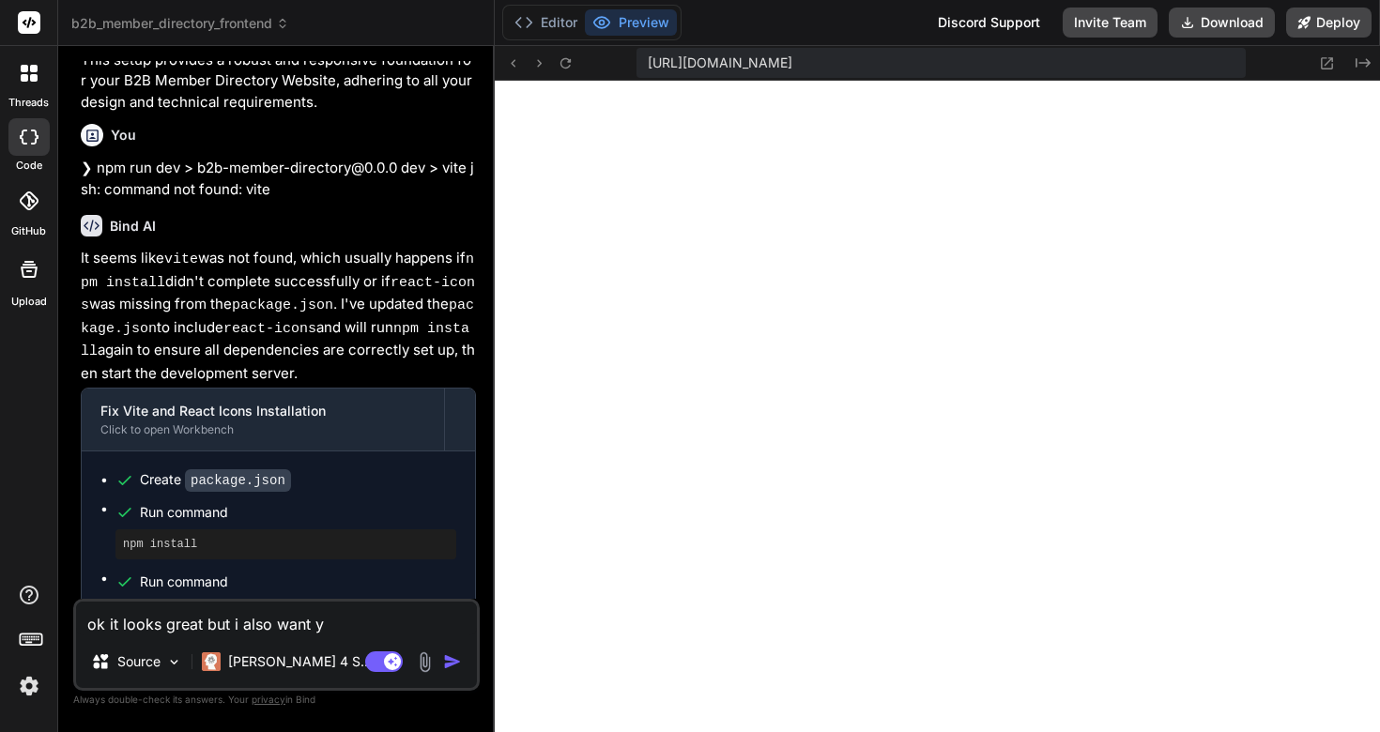
type textarea "x"
type textarea "ok it looks great but i also want you"
type textarea "x"
type textarea "ok it looks great but i also want you"
type textarea "x"
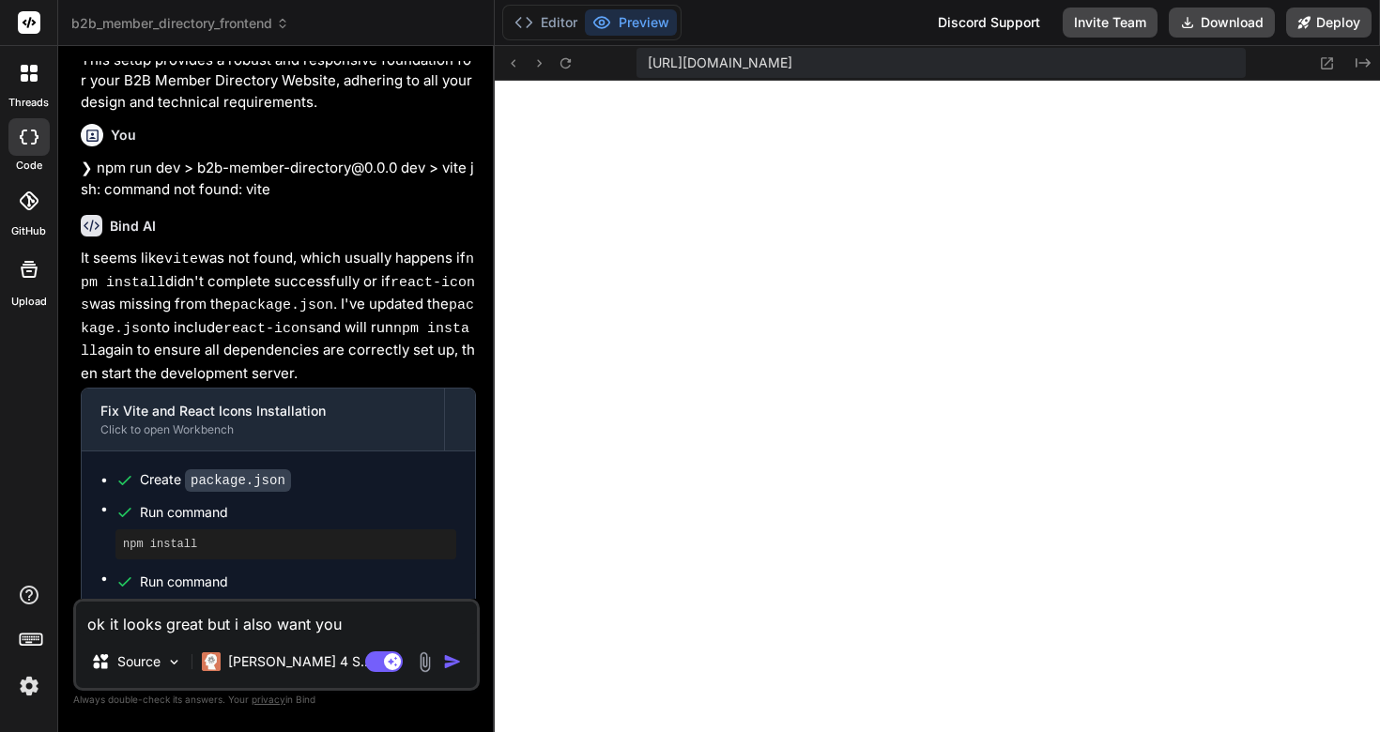
type textarea "ok it looks great but i also want you t"
type textarea "x"
type textarea "ok it looks great but i also want you to"
type textarea "x"
type textarea "ok it looks great but i also want you to"
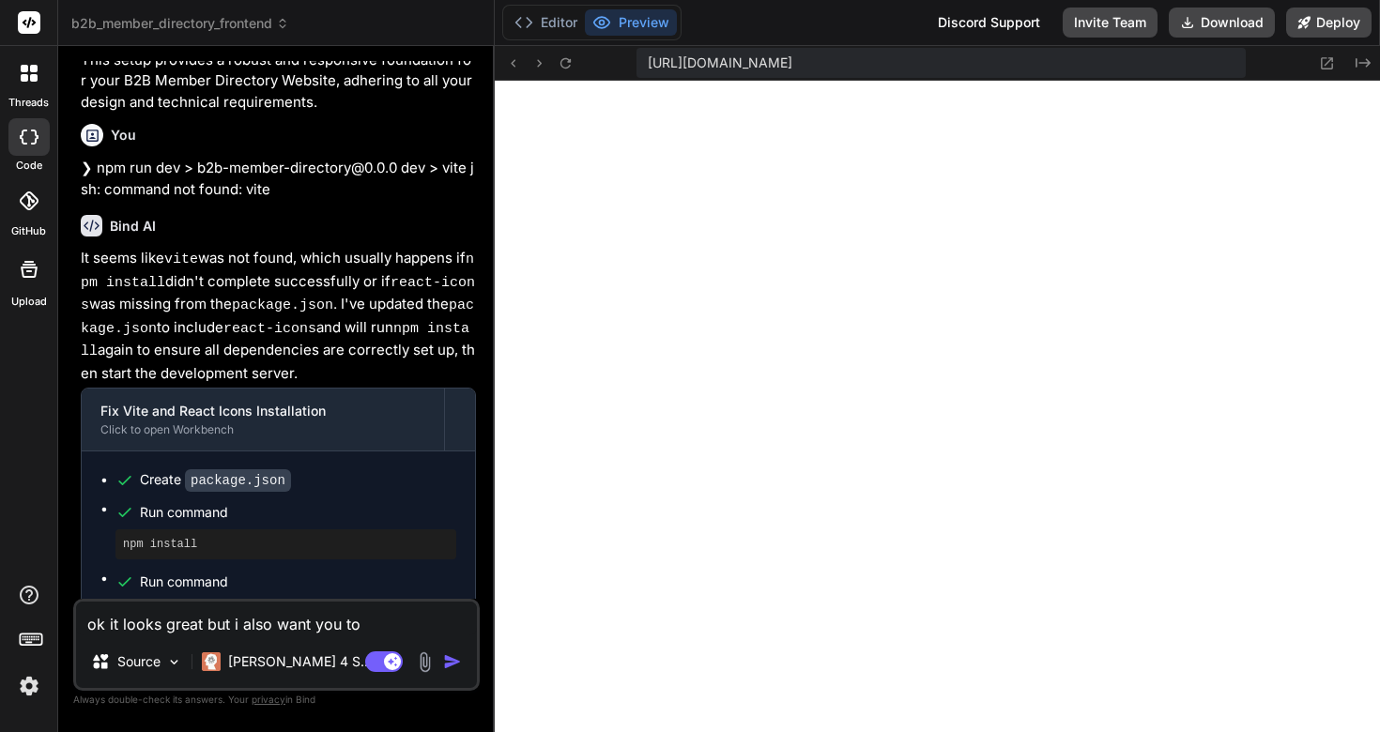
type textarea "x"
type textarea "ok it looks great but i also want you to a"
type textarea "x"
type textarea "ok it looks great but i also want you to ad"
type textarea "x"
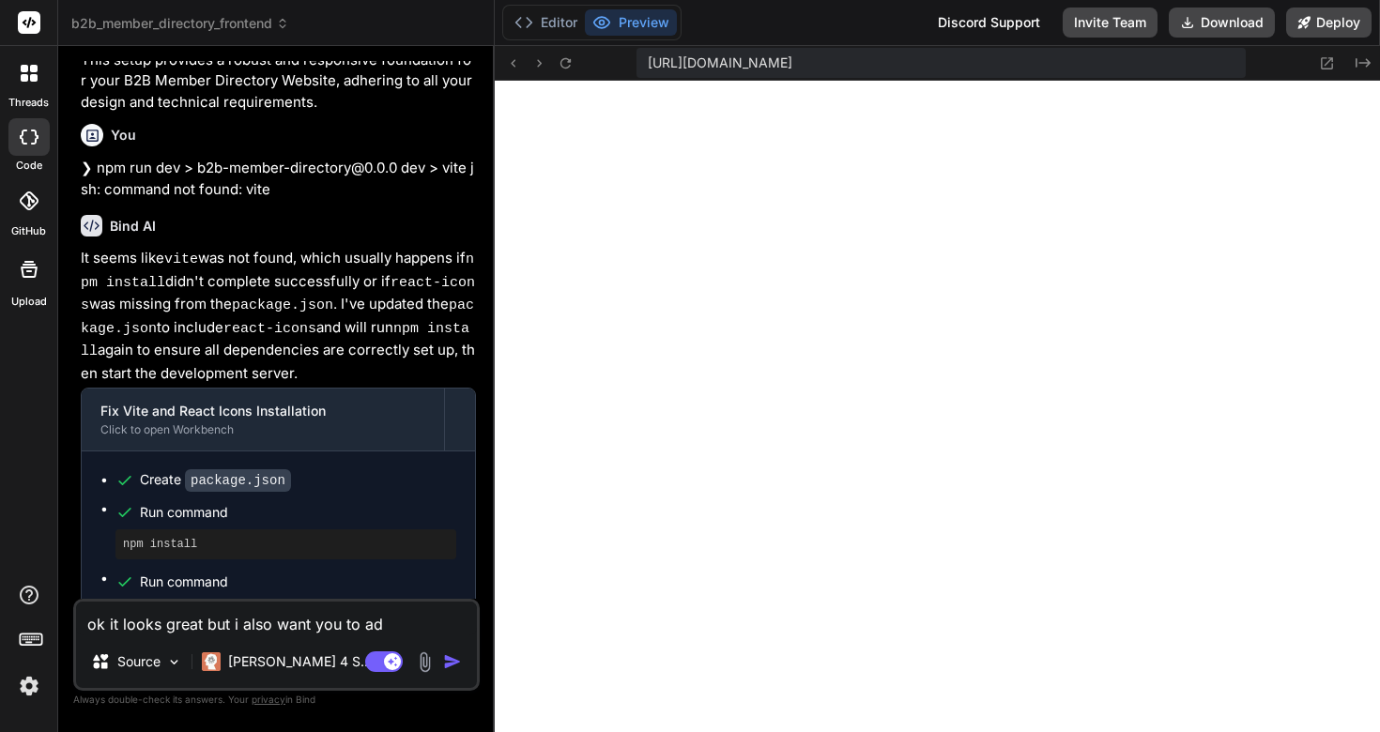
type textarea "ok it looks great but i also want you to add"
type textarea "x"
type textarea "ok it looks great but i also want you to add"
type textarea "x"
type textarea "ok it looks great but i also want you to add a"
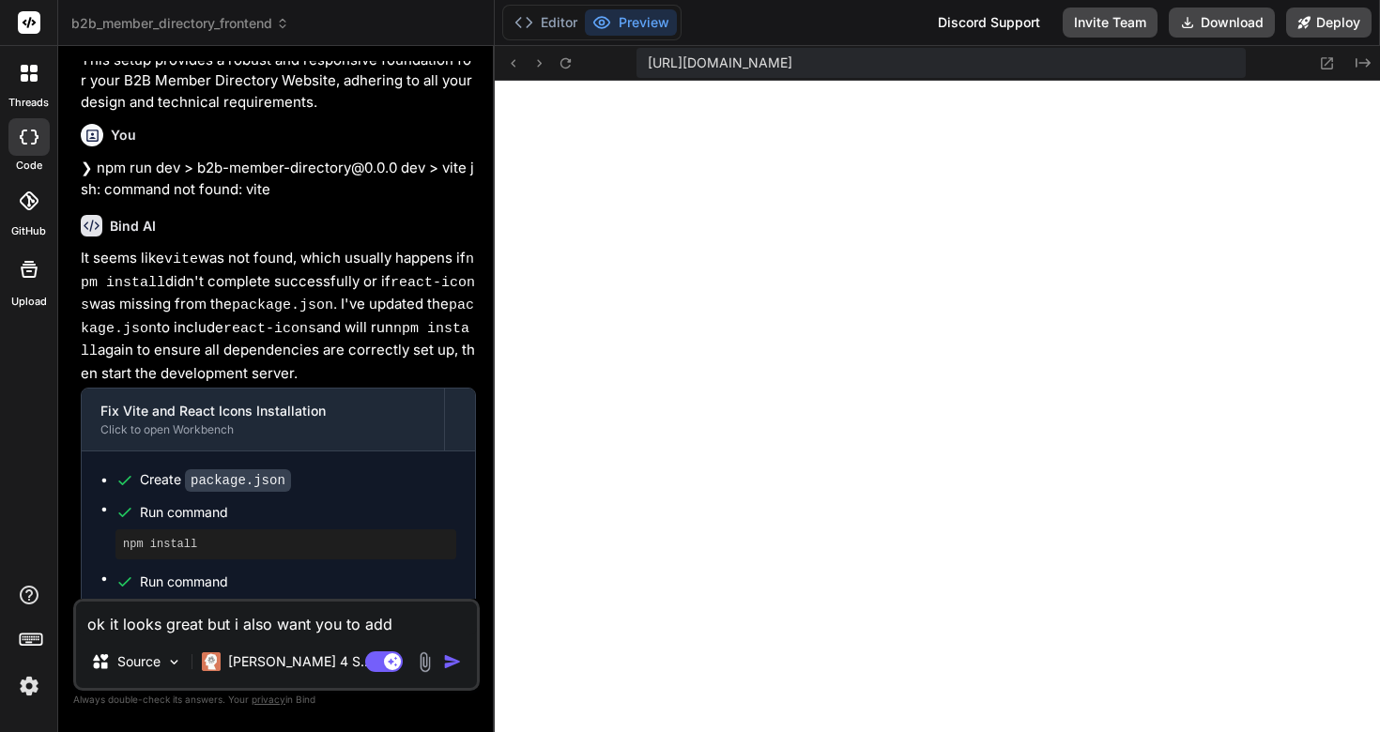
type textarea "x"
type textarea "ok it looks great but i also want you to add a"
type textarea "x"
type textarea "ok it looks great but i also want you to add a g"
type textarea "x"
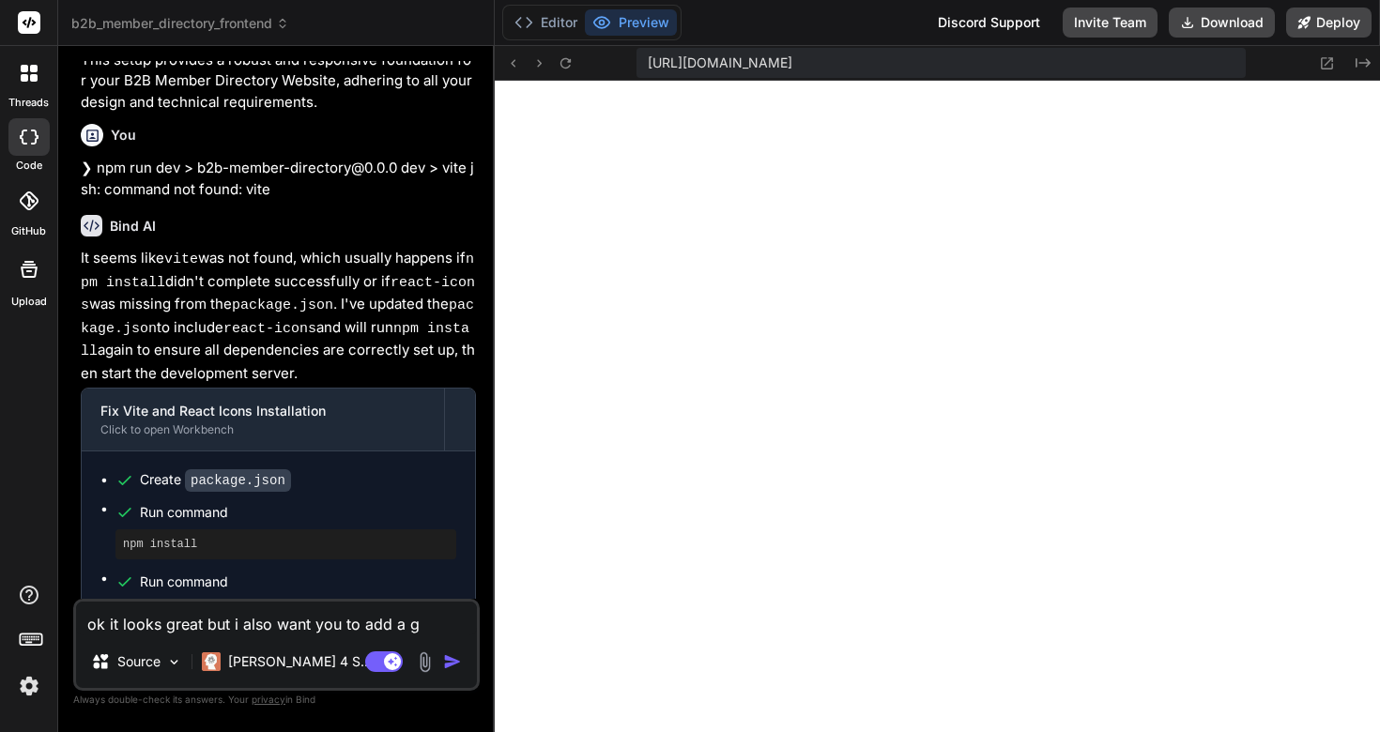
type textarea "ok it looks great but i also want you to add a go"
type textarea "x"
type textarea "ok it looks great but i also want you to add a goo"
type textarea "x"
type textarea "ok it looks great but i also want you to add a goog"
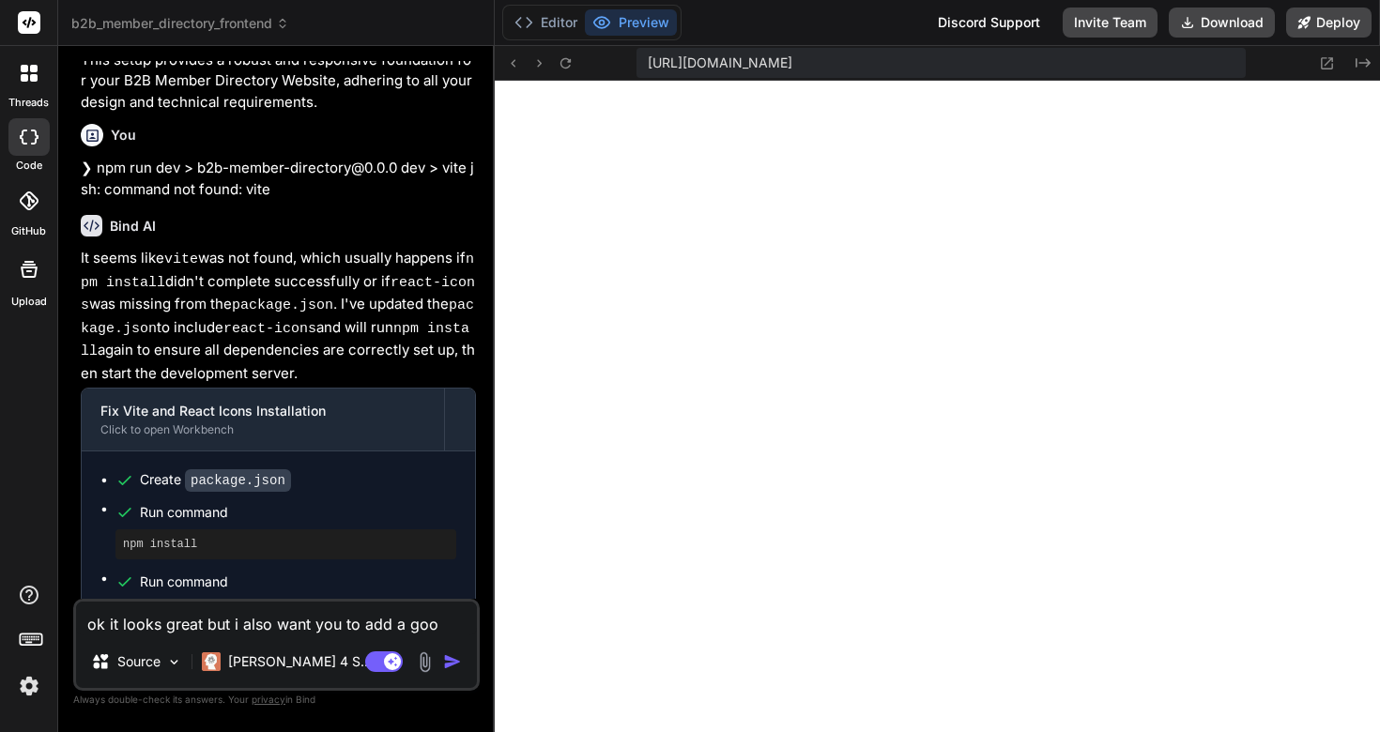
type textarea "x"
type textarea "ok it looks great but i also want you to add a googl"
type textarea "x"
type textarea "ok it looks great but i also want you to add a google"
type textarea "x"
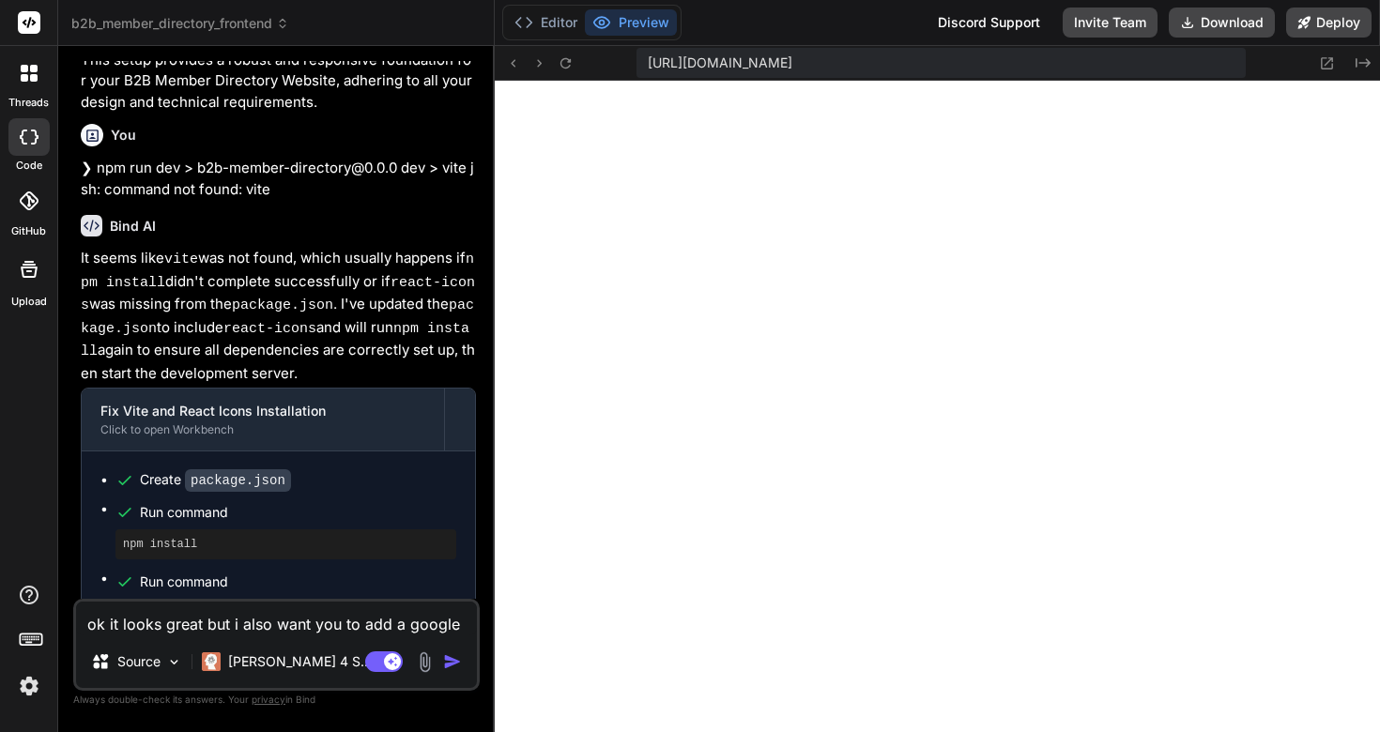
type textarea "ok it looks great but i also want you to add a google"
type textarea "x"
type textarea "ok it looks great but i also want you to add a google f"
type textarea "x"
type textarea "ok it looks great but i also want you to add a google"
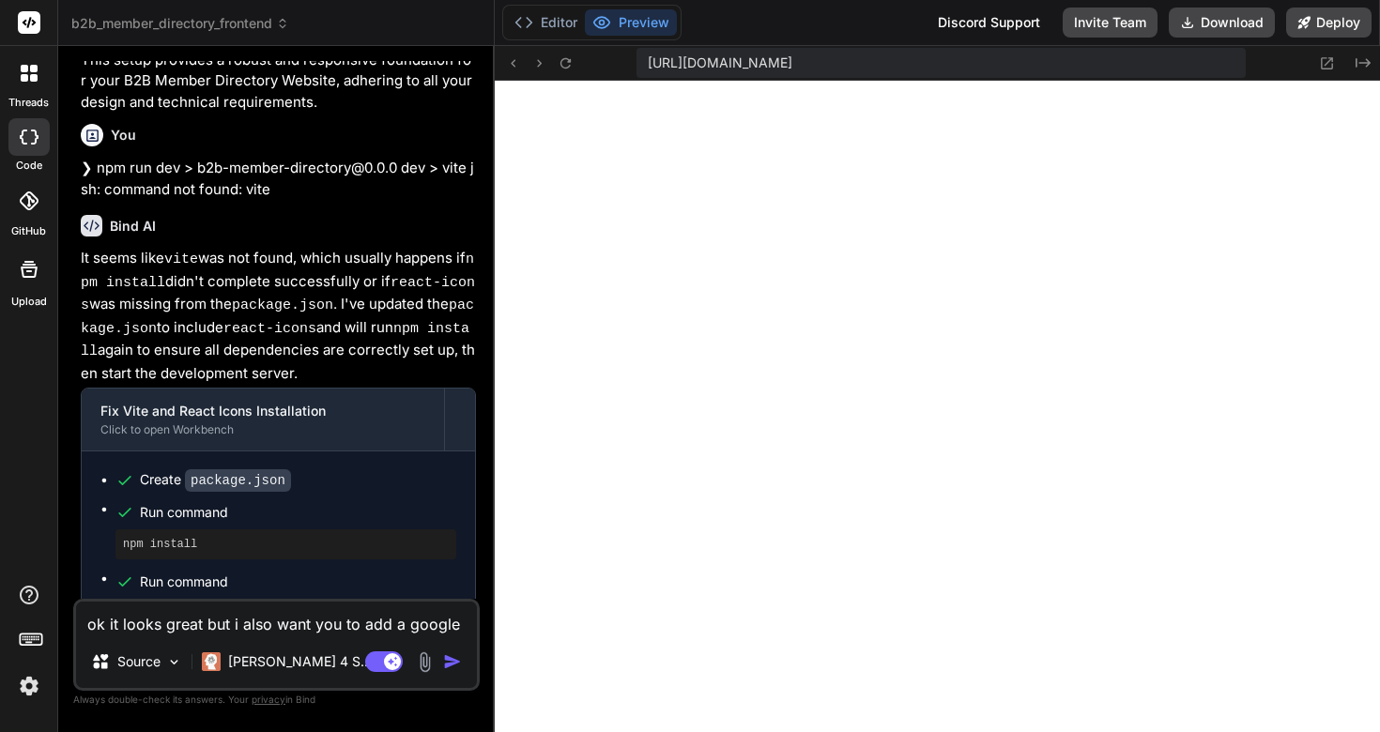
type textarea "x"
type textarea "ok it looks great but i also want you to add a google s"
type textarea "x"
type textarea "ok it looks great but i also want you to add a google sh"
type textarea "x"
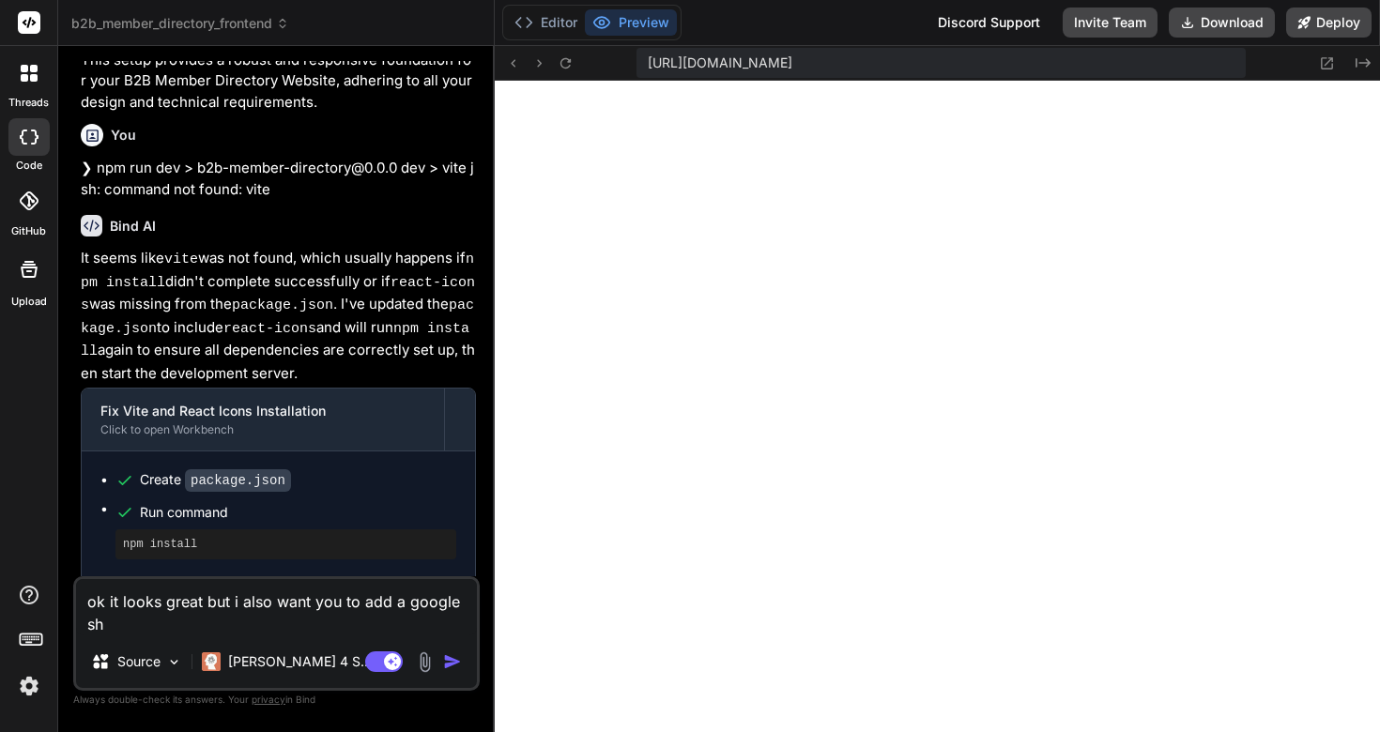
type textarea "ok it looks great but i also want you to add a google she"
type textarea "x"
type textarea "ok it looks great but i also want you to add a google shee"
type textarea "x"
type textarea "ok it looks great but i also want you to add a google she"
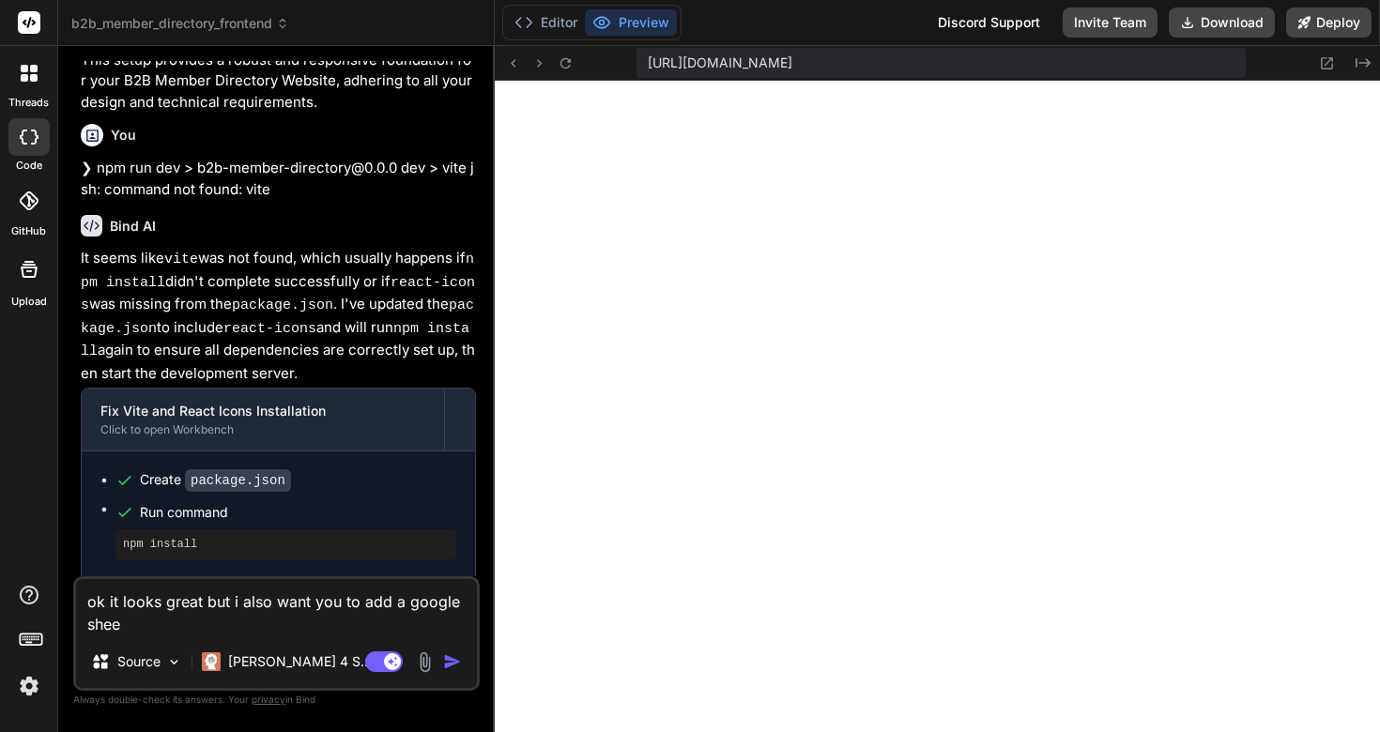
type textarea "x"
type textarea "ok it looks great but i also want you to add a google sh"
type textarea "x"
type textarea "ok it looks great but i also want you to add a google s"
type textarea "x"
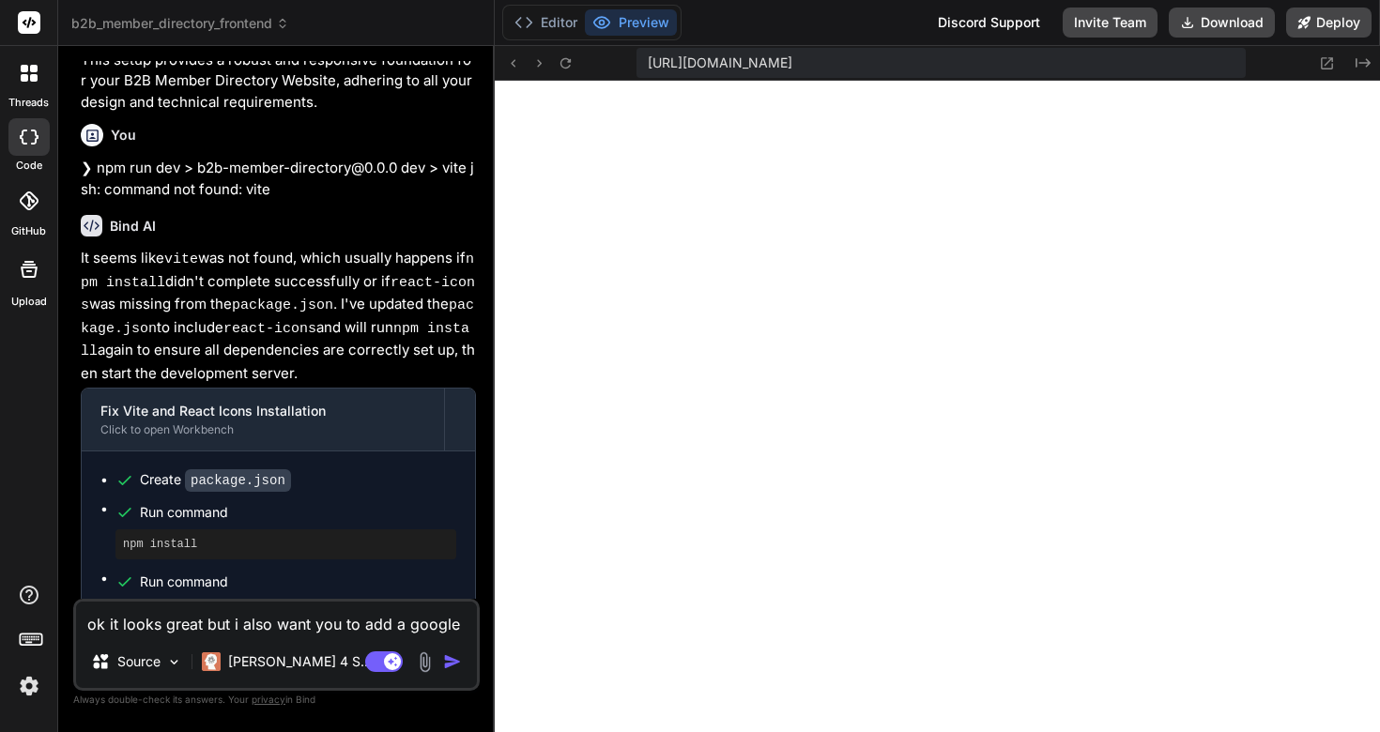
type textarea "ok it looks great but i also want you to add a google"
type textarea "x"
type textarea "ok it looks great but i also want you to add a google"
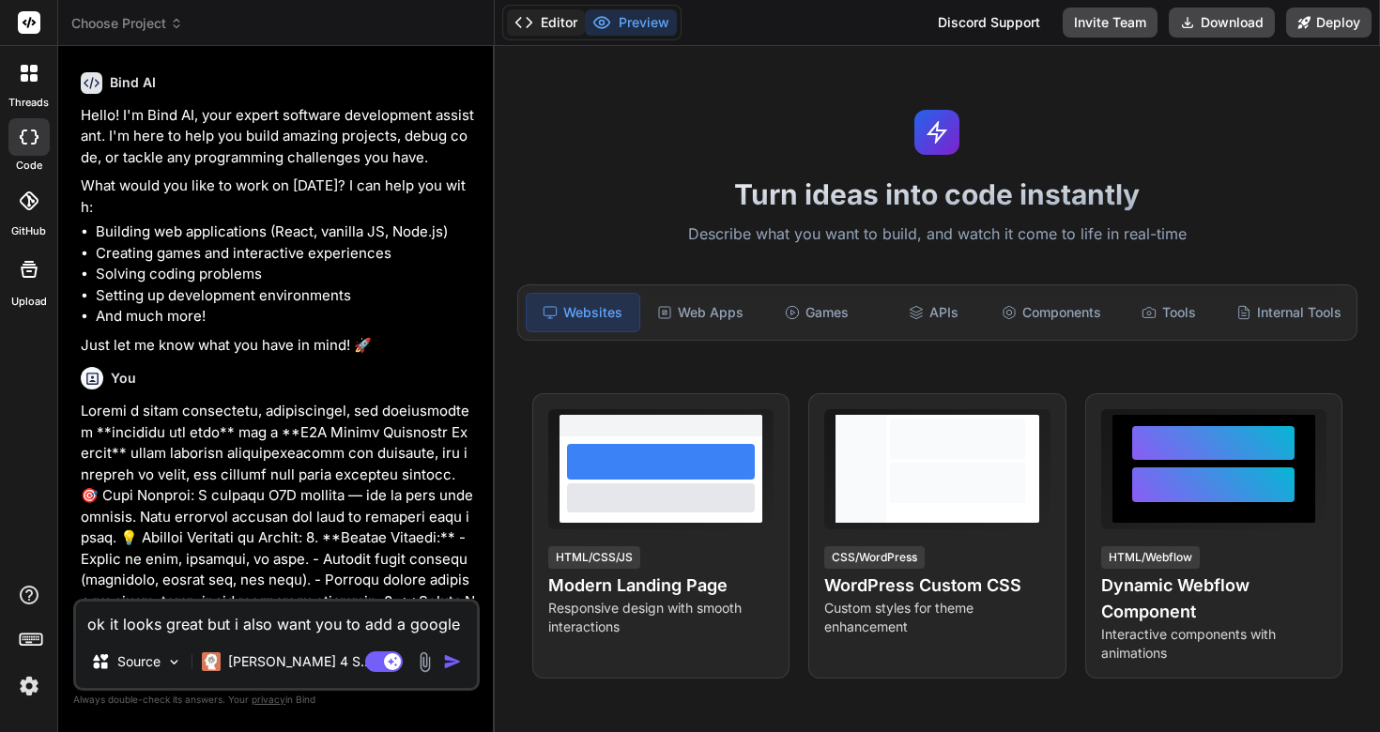
click at [542, 24] on button "Editor" at bounding box center [546, 22] width 78 height 26
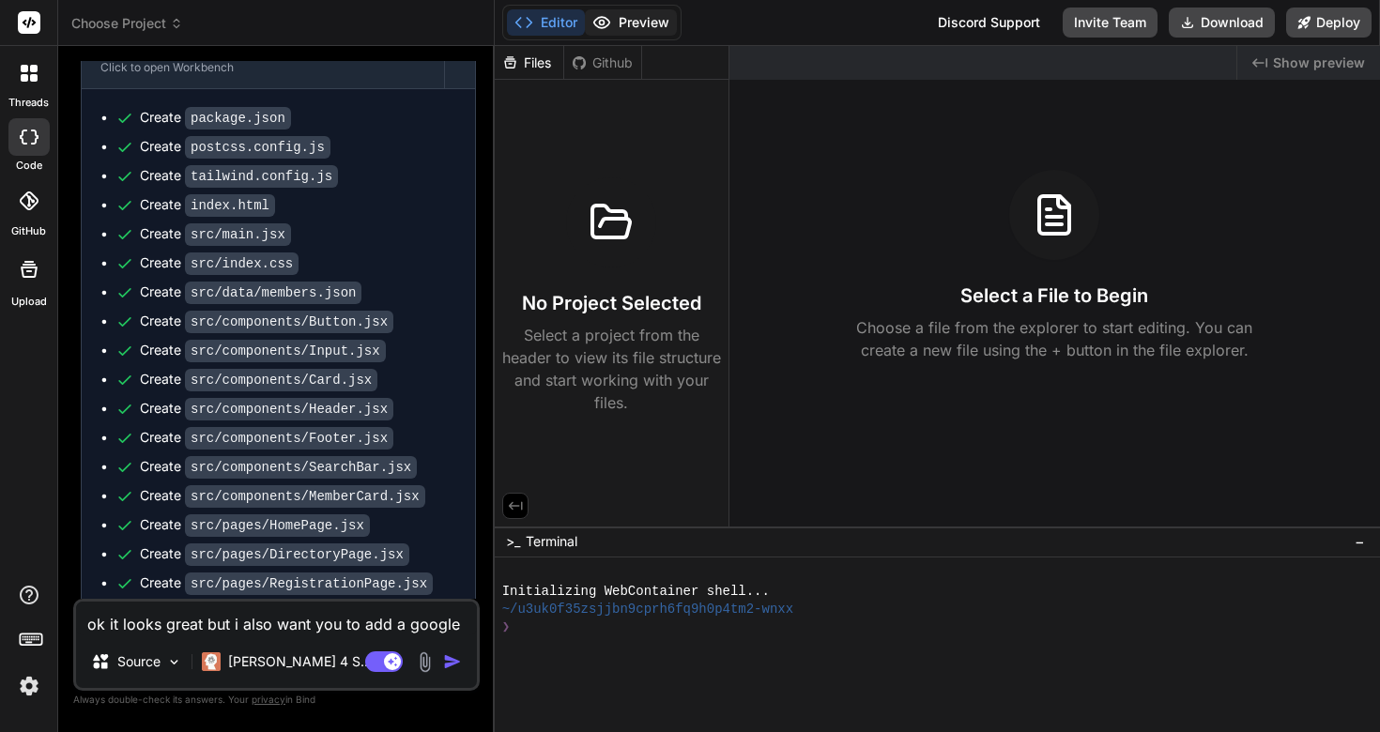
type textarea "x"
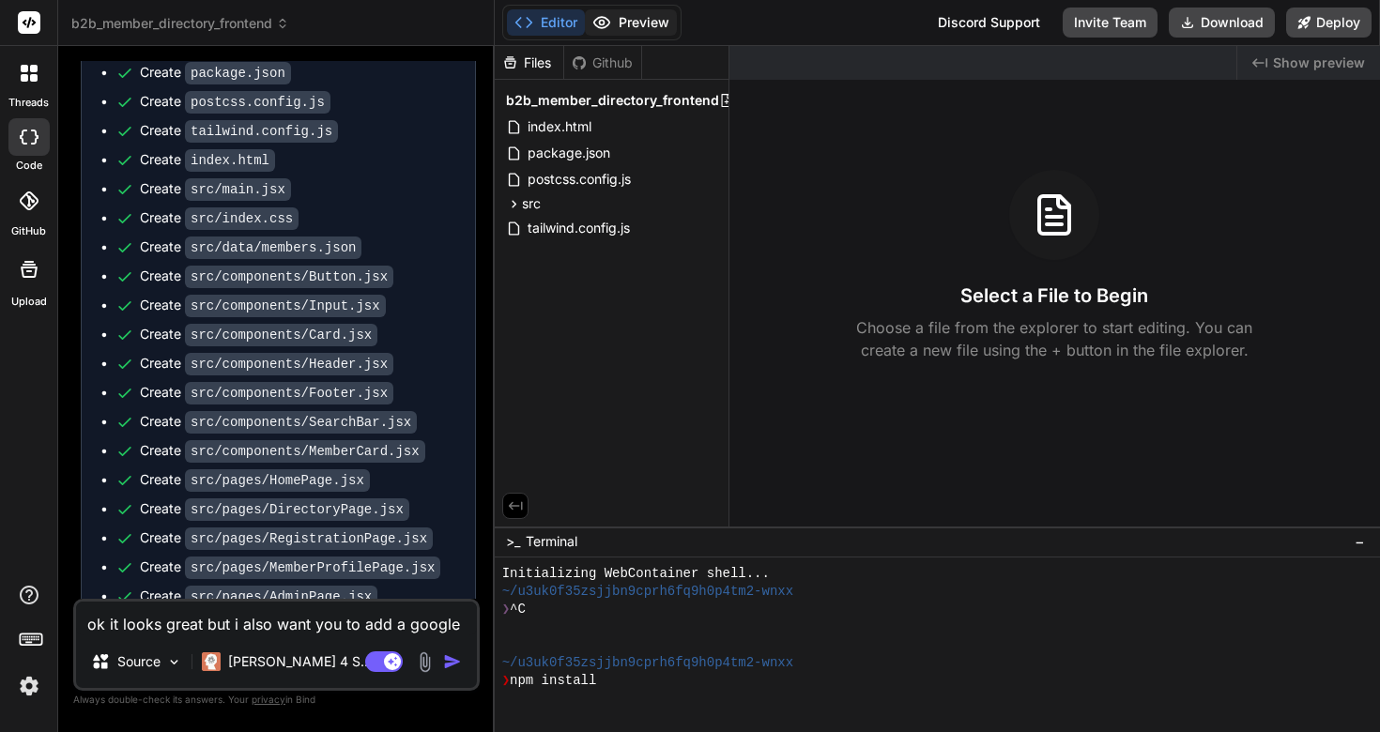
scroll to position [2156, 0]
click at [632, 21] on button "Preview" at bounding box center [631, 22] width 92 height 26
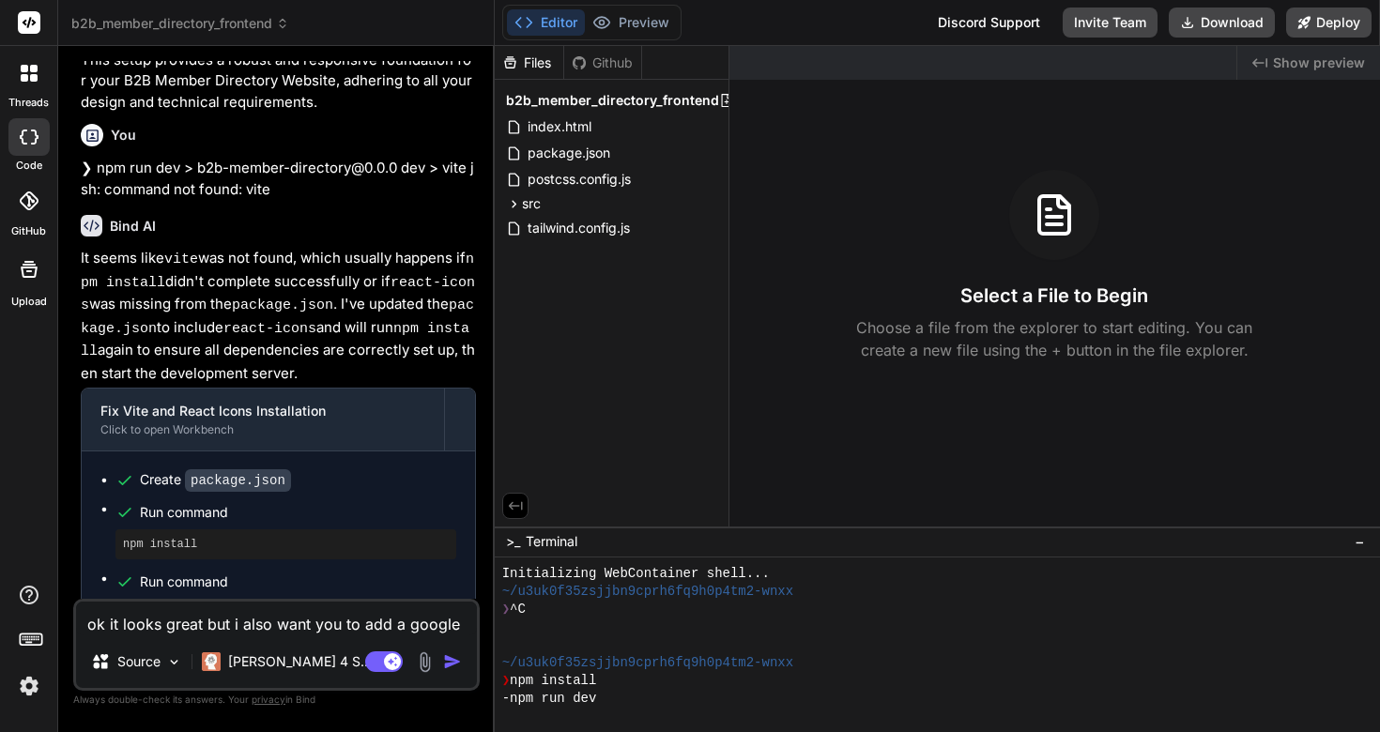
scroll to position [35, 0]
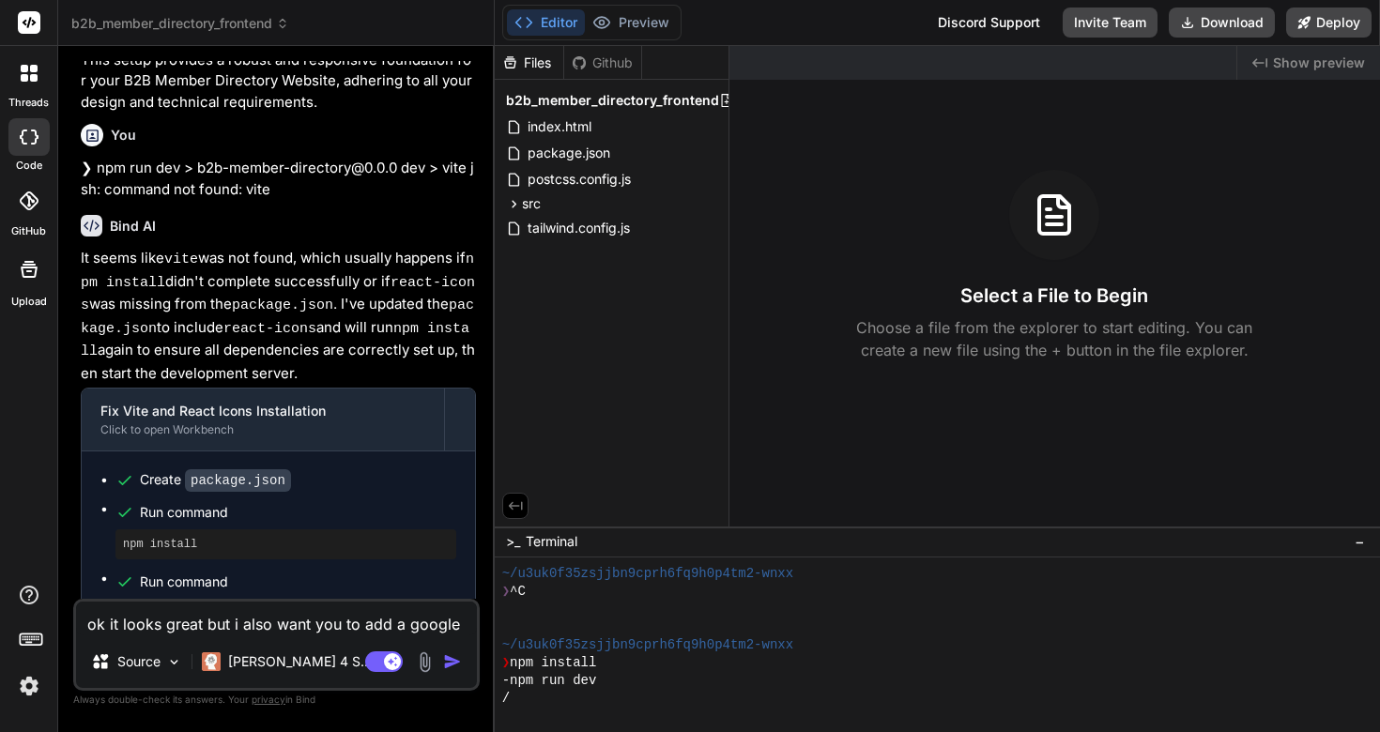
click at [525, 701] on div "/" at bounding box center [929, 699] width 854 height 18
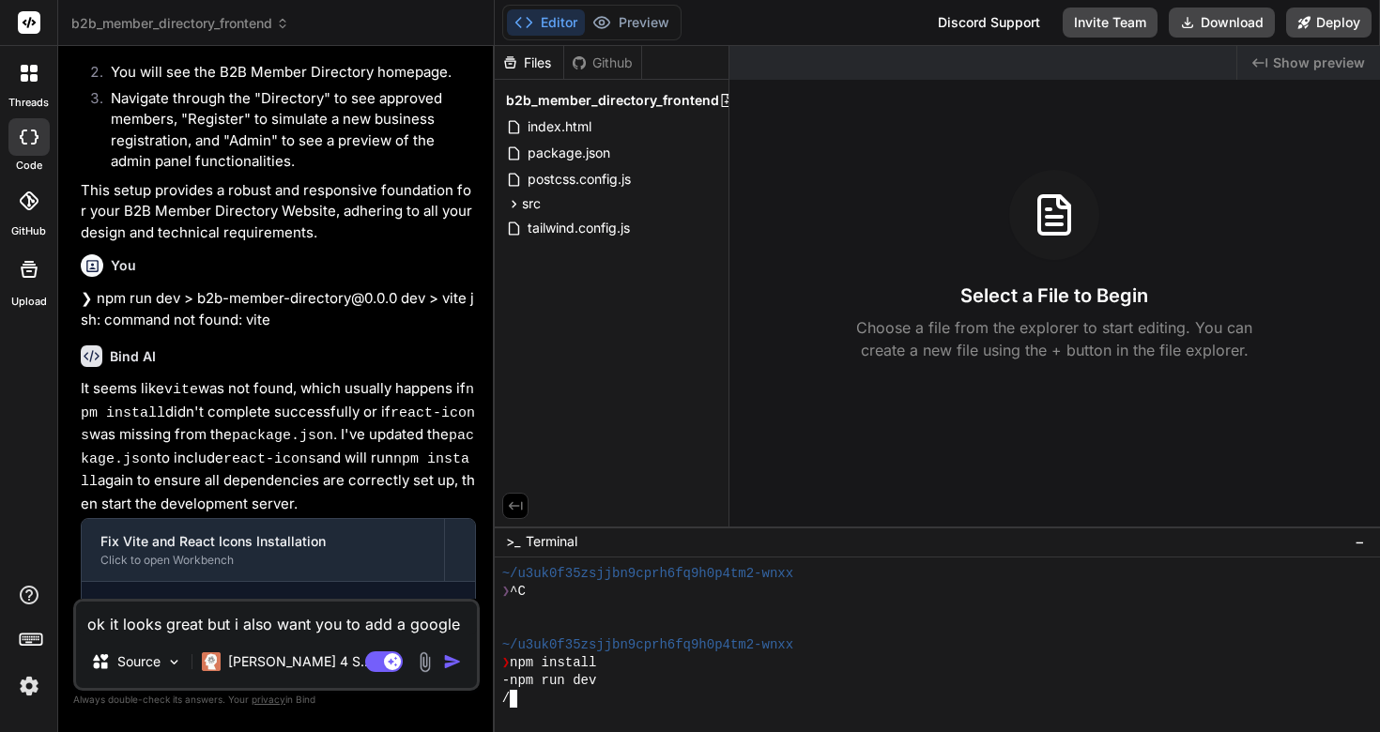
scroll to position [3094, 0]
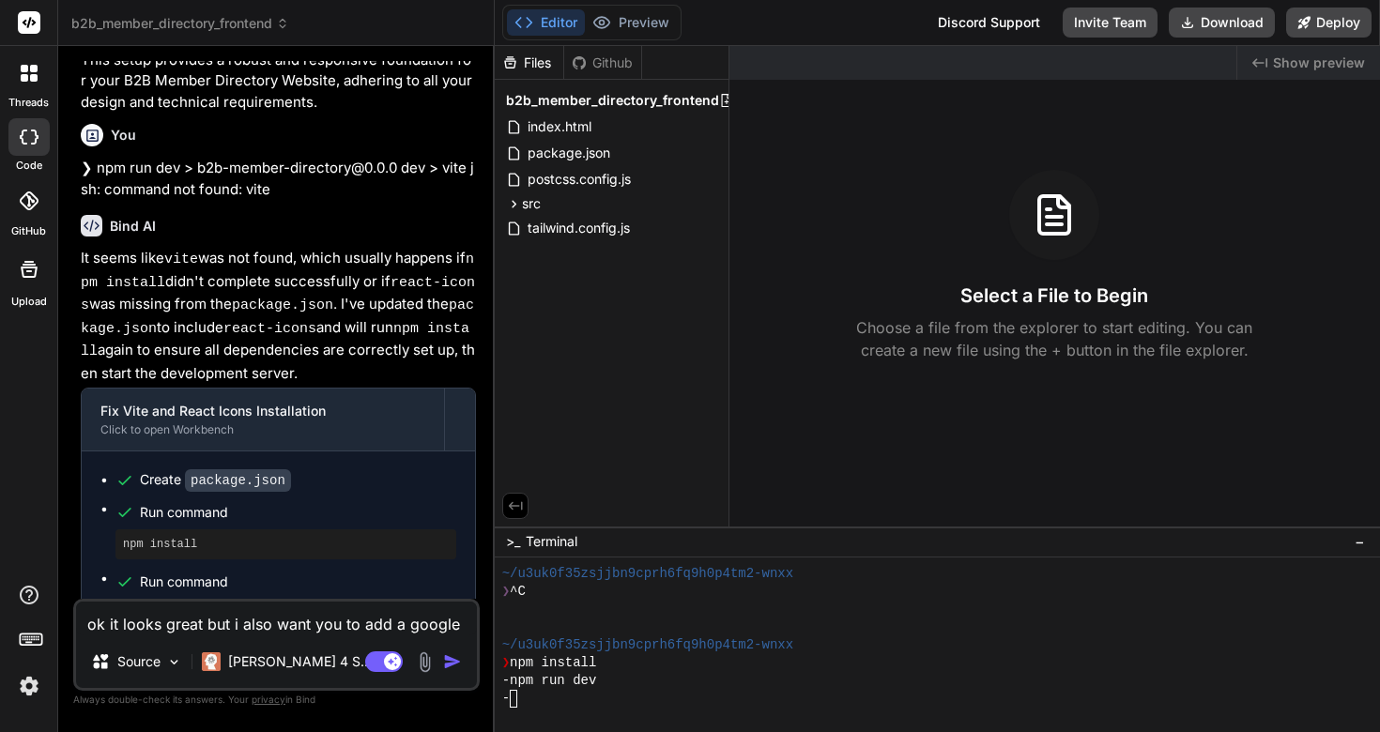
type textarea "x"
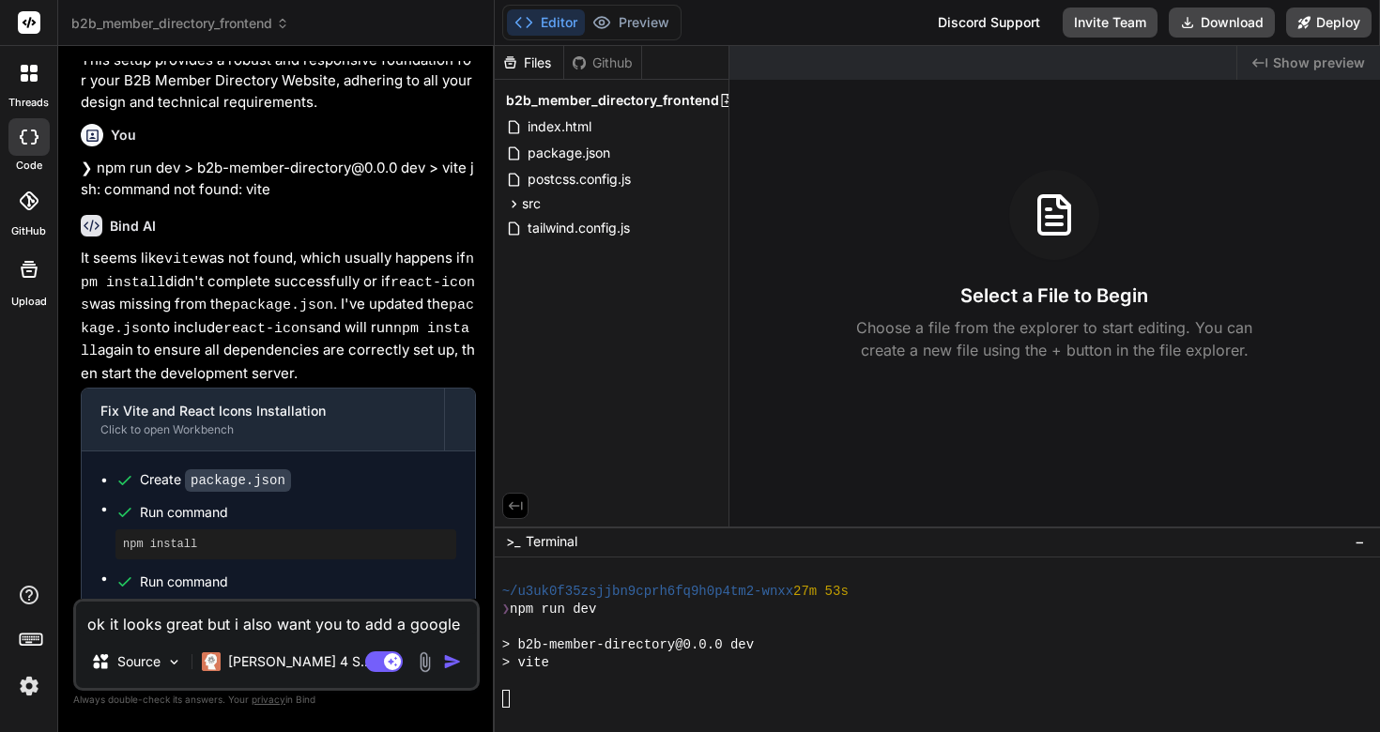
scroll to position [374, 0]
